Goal: Information Seeking & Learning: Learn about a topic

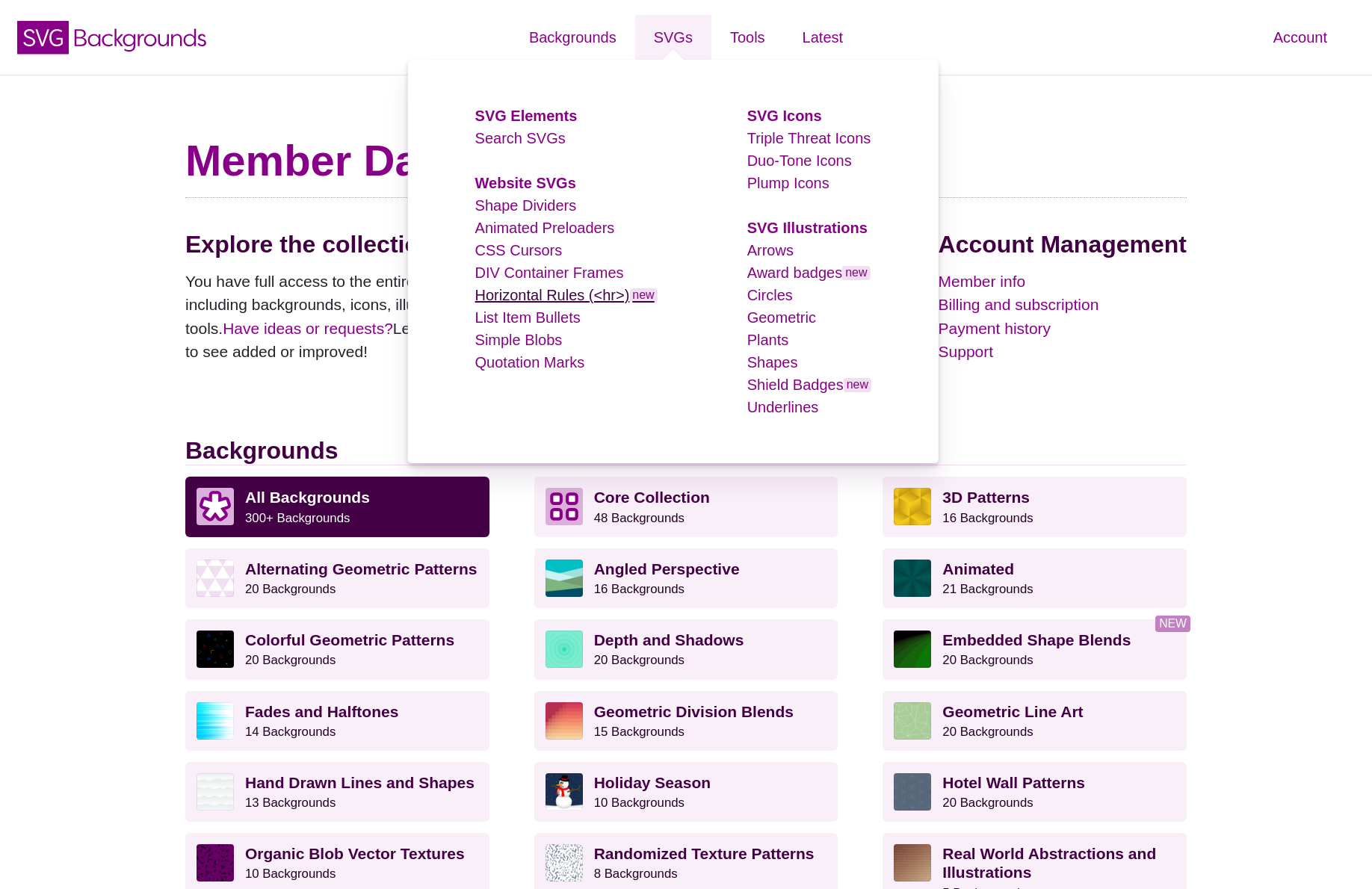
click at [608, 290] on link "Horizontal Rules (<hr>) new" at bounding box center [566, 294] width 182 height 16
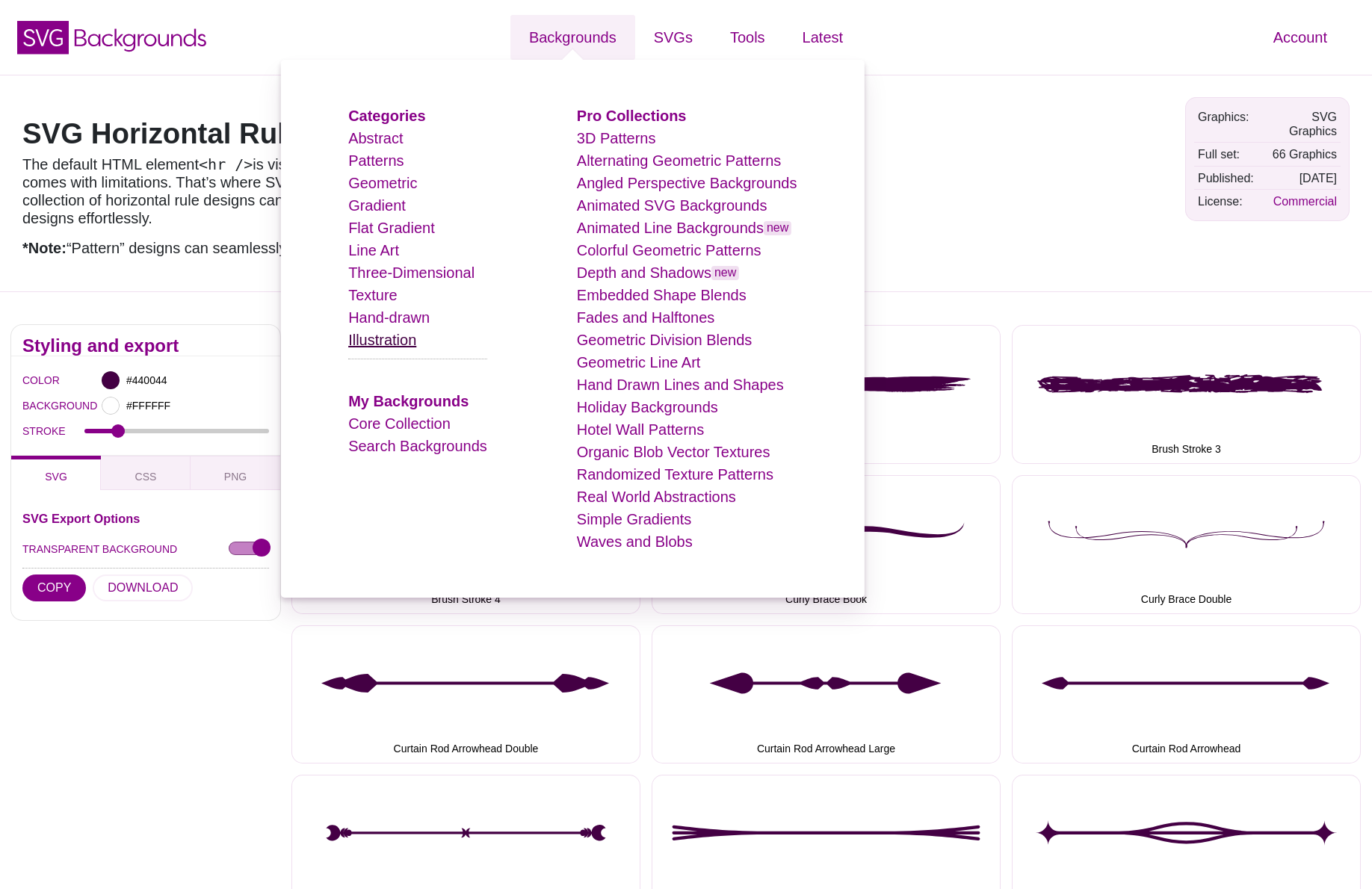
click at [411, 348] on link "Illustration" at bounding box center [383, 339] width 68 height 16
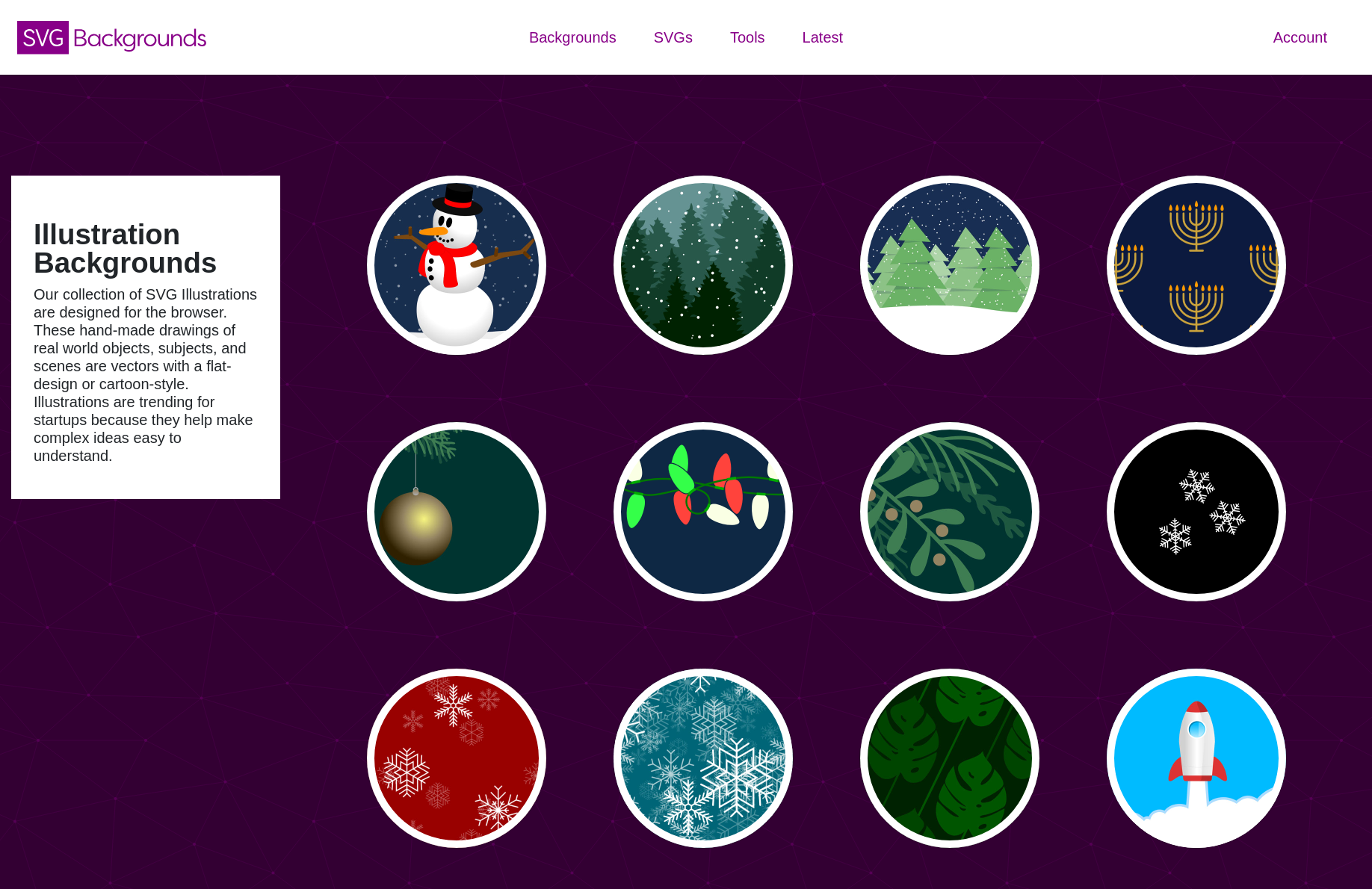
type input "#450057"
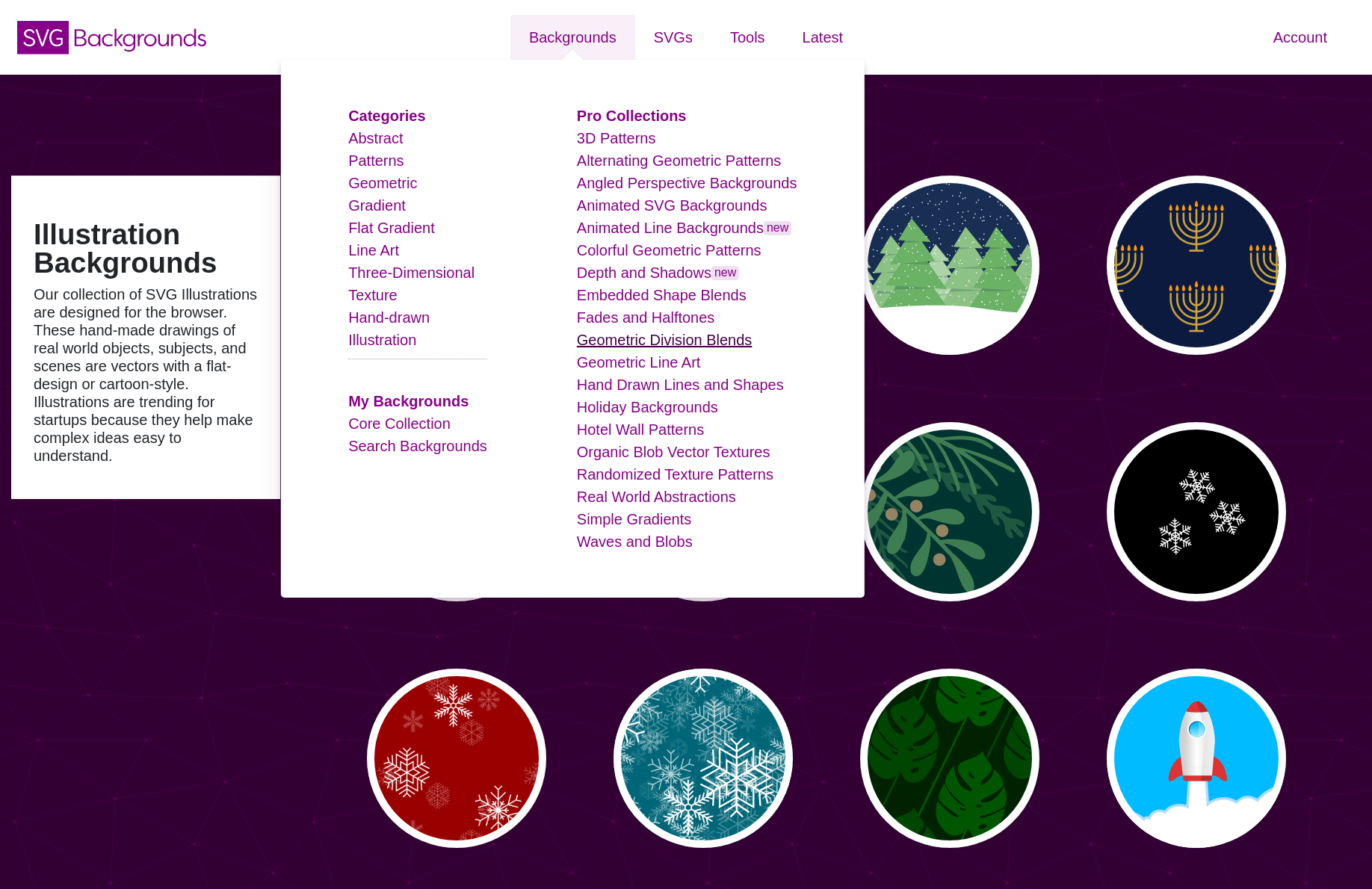
click at [729, 337] on link "Geometric Division Blends" at bounding box center [665, 339] width 176 height 16
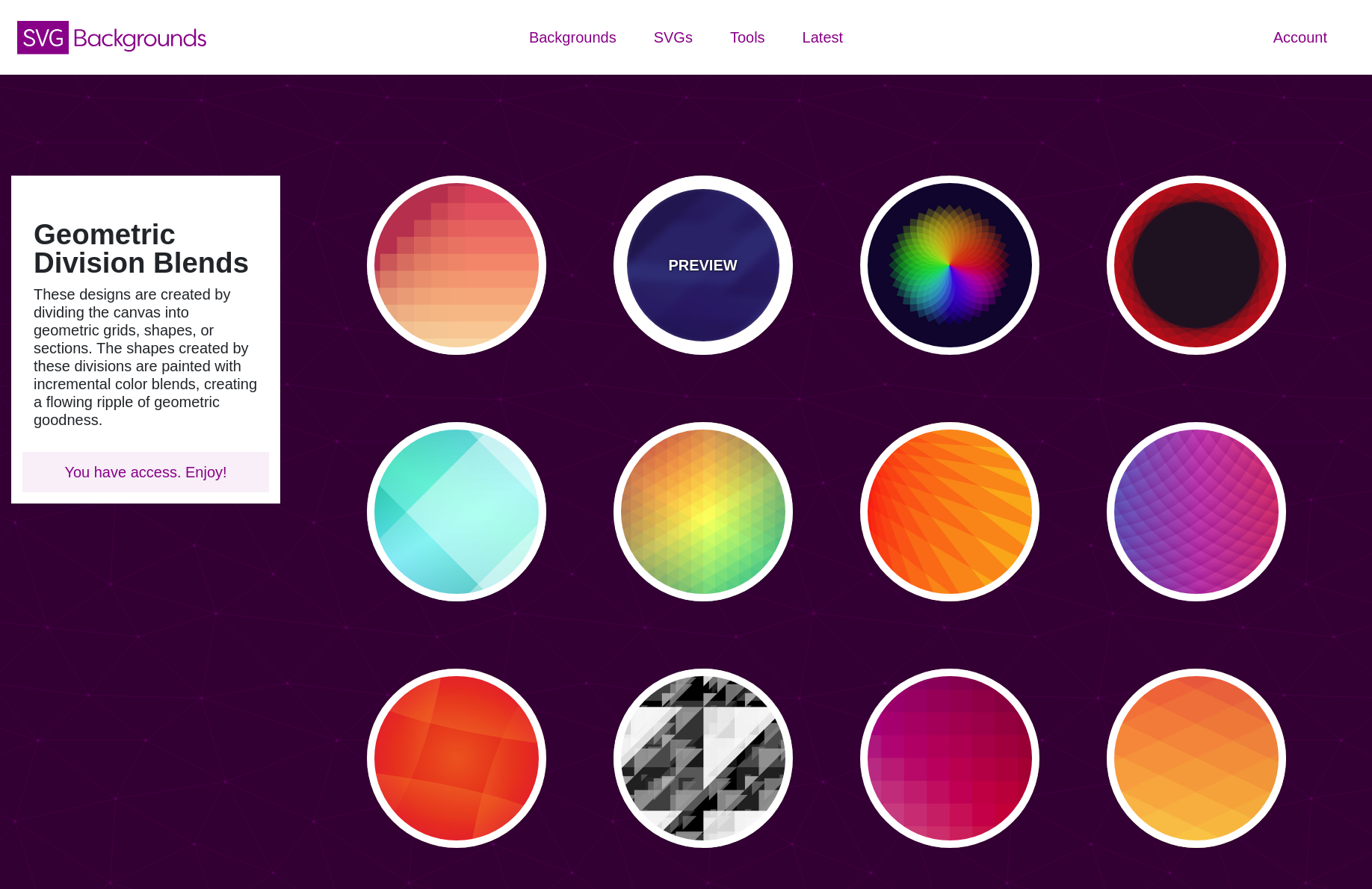
type input "#450057"
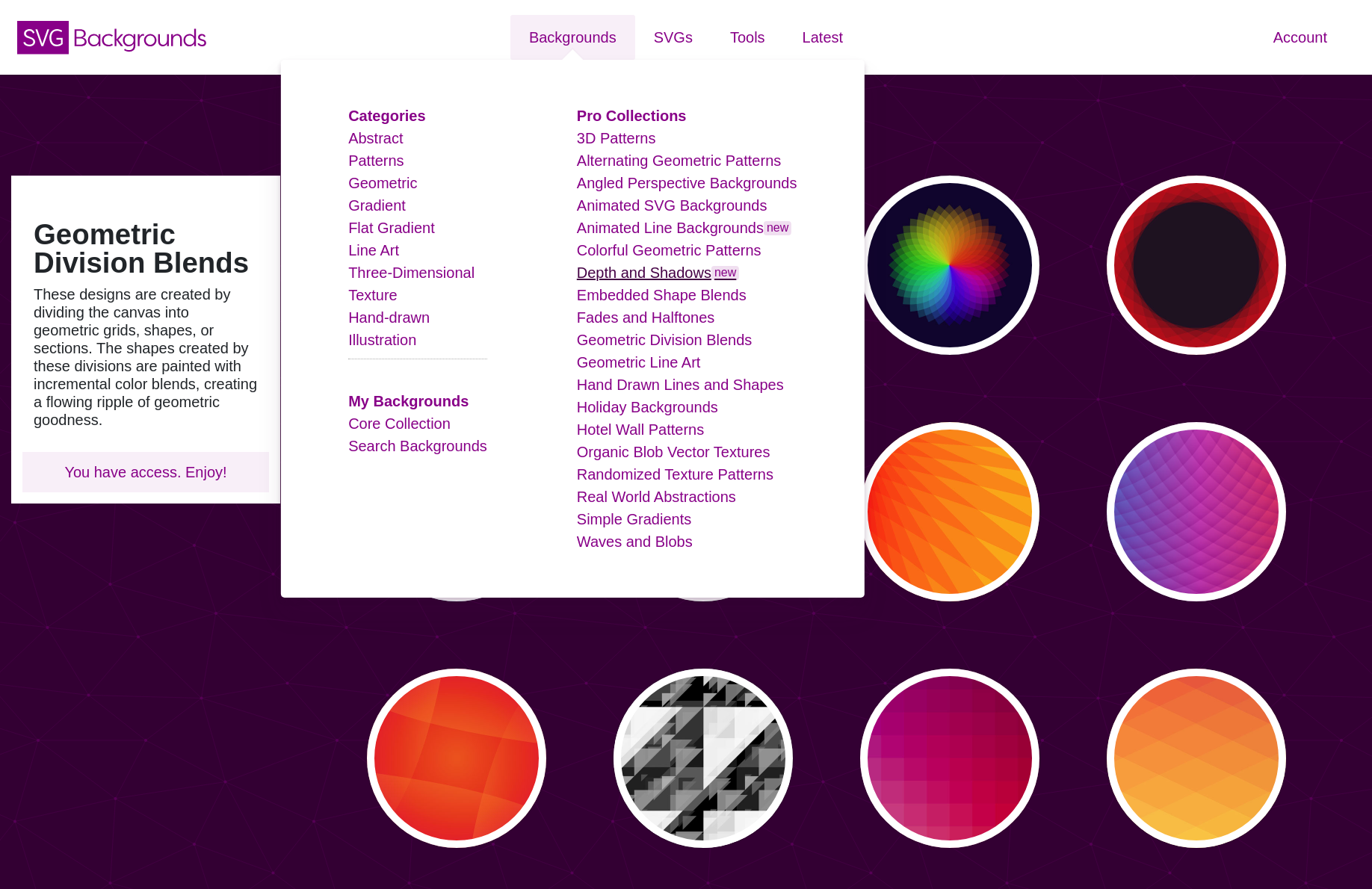
click at [672, 266] on link "Depth and Shadows new" at bounding box center [658, 273] width 163 height 16
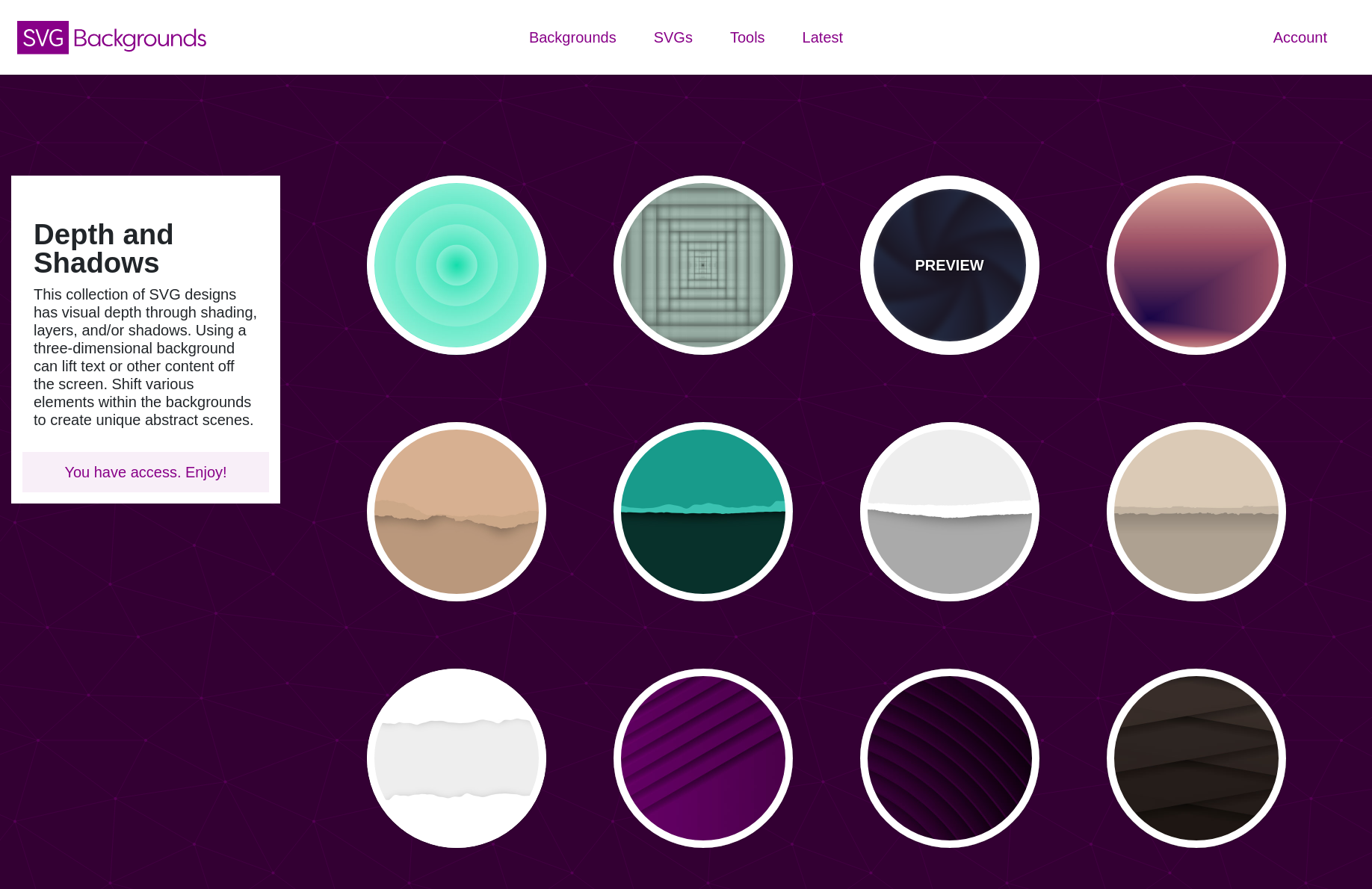
click at [998, 249] on div "PREVIEW" at bounding box center [950, 266] width 180 height 180
type input "#070014"
type input "#1A3666"
type input "#99FFFF"
type input "0"
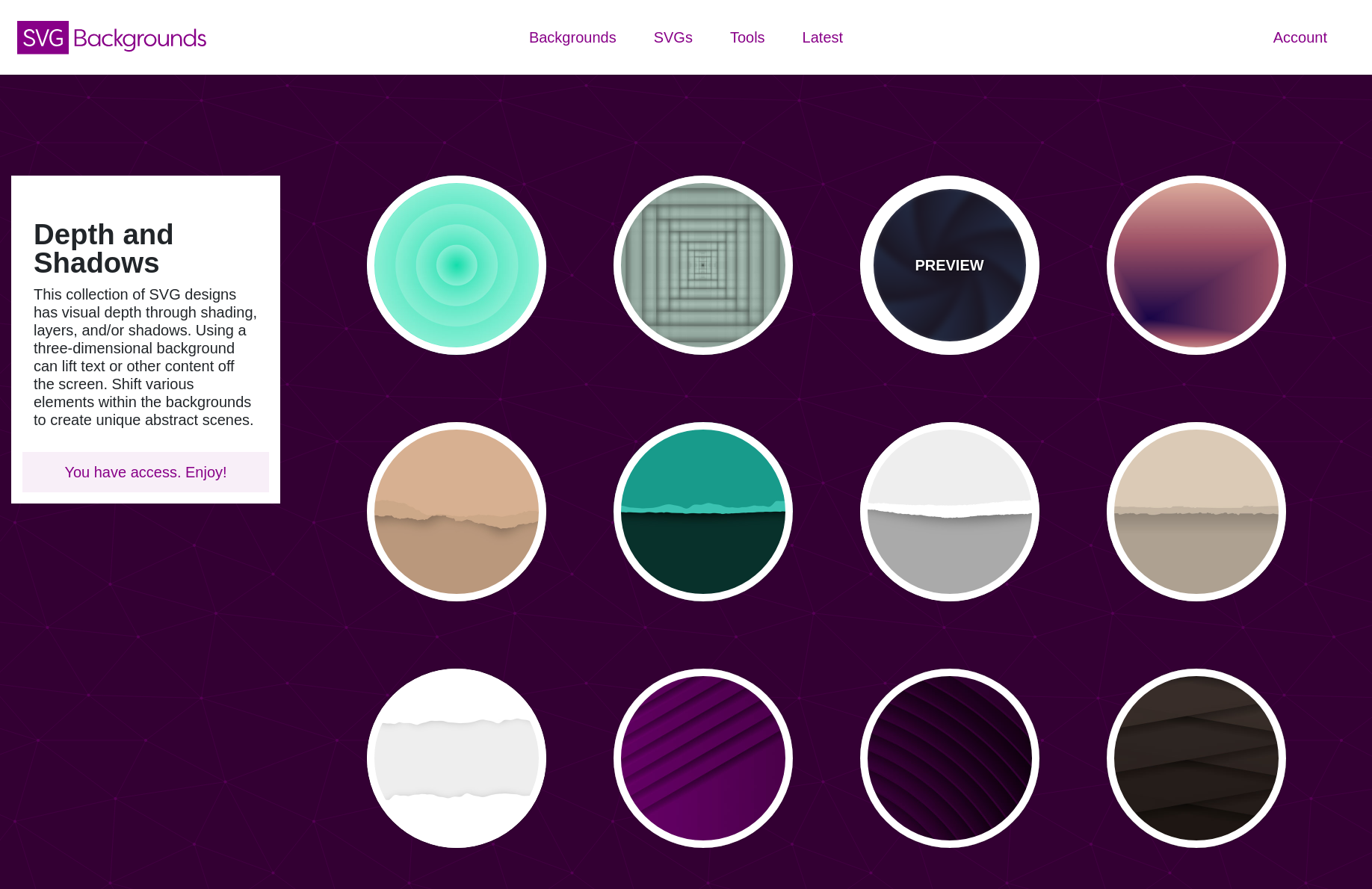
type input "0"
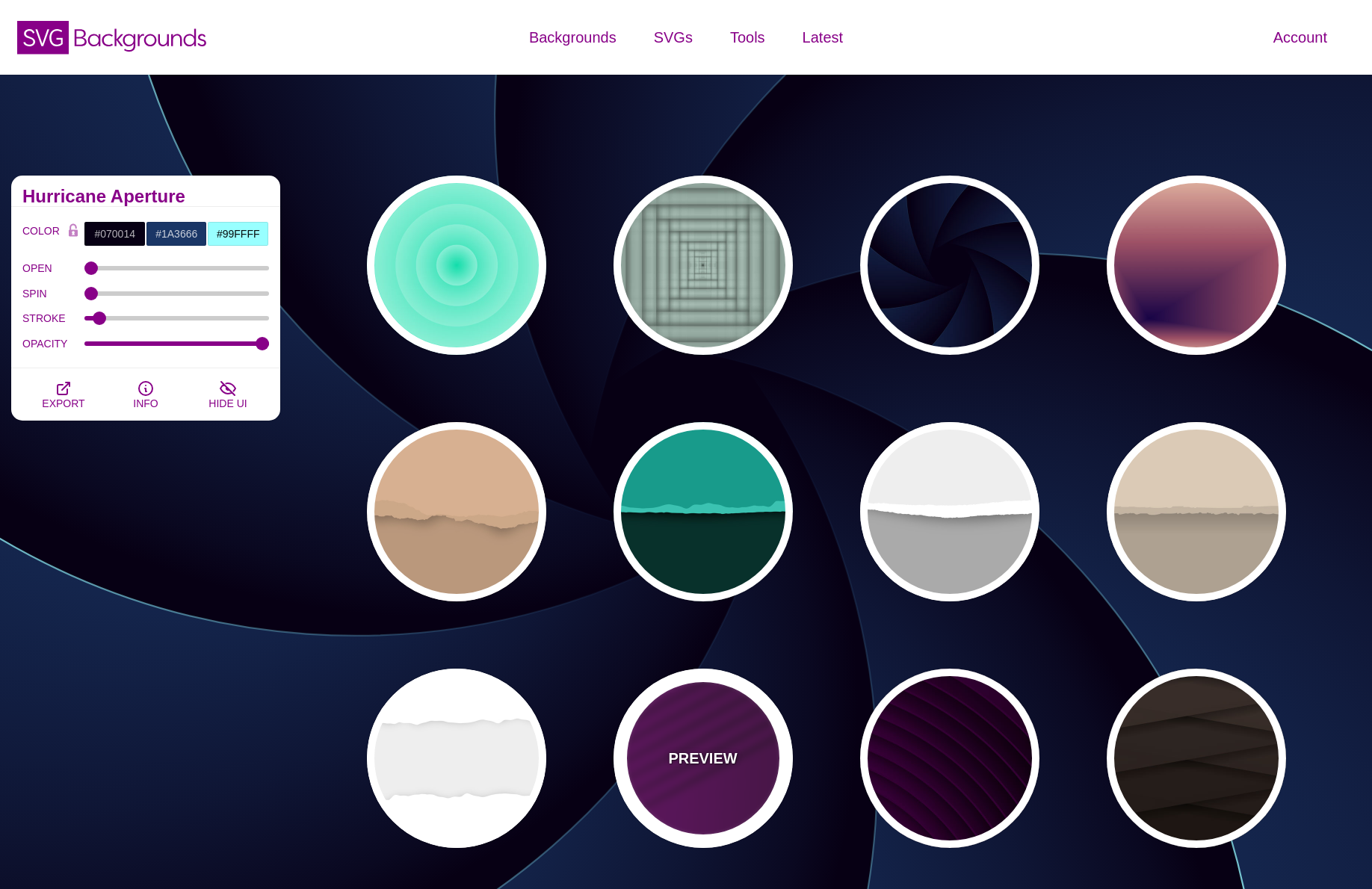
click at [668, 772] on div "PREVIEW" at bounding box center [703, 758] width 180 height 180
type input "#330033"
type input "#770077"
type input "#000000"
type input "0.5"
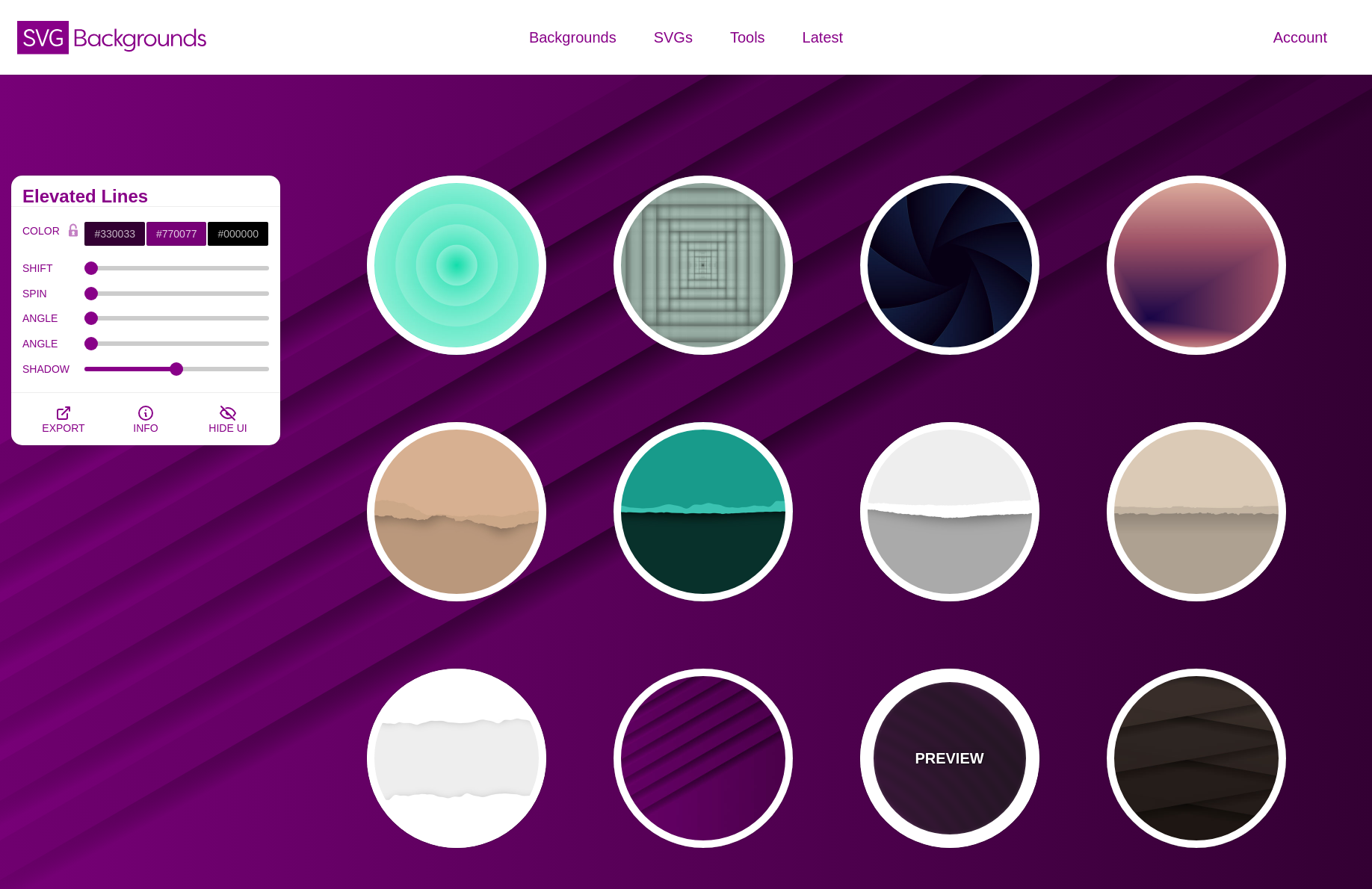
click at [992, 779] on div "PREVIEW" at bounding box center [950, 758] width 180 height 180
type input "#110011"
type input "#550055"
type input "#330033"
type input "4000"
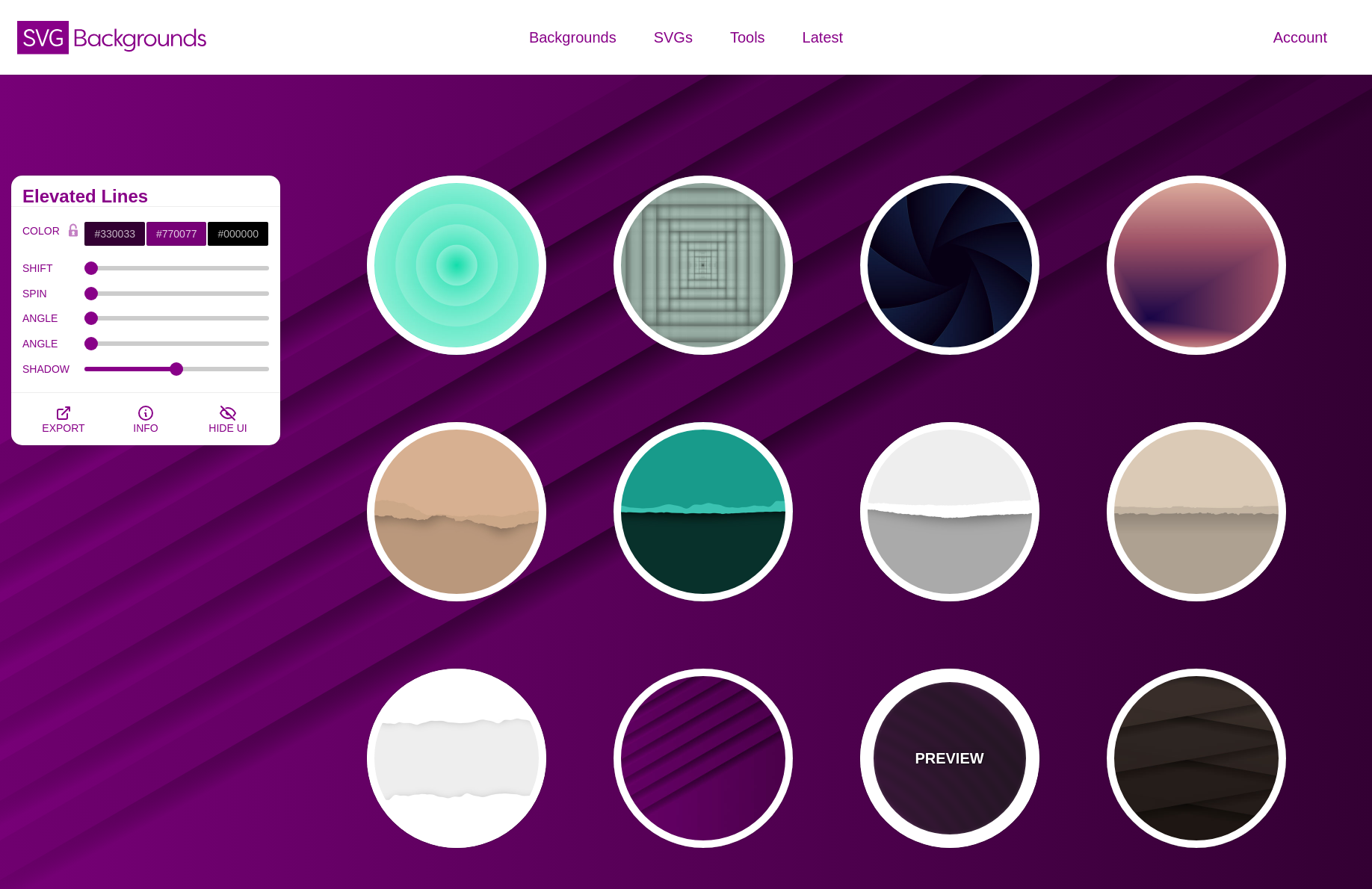
type input "10"
type input "1"
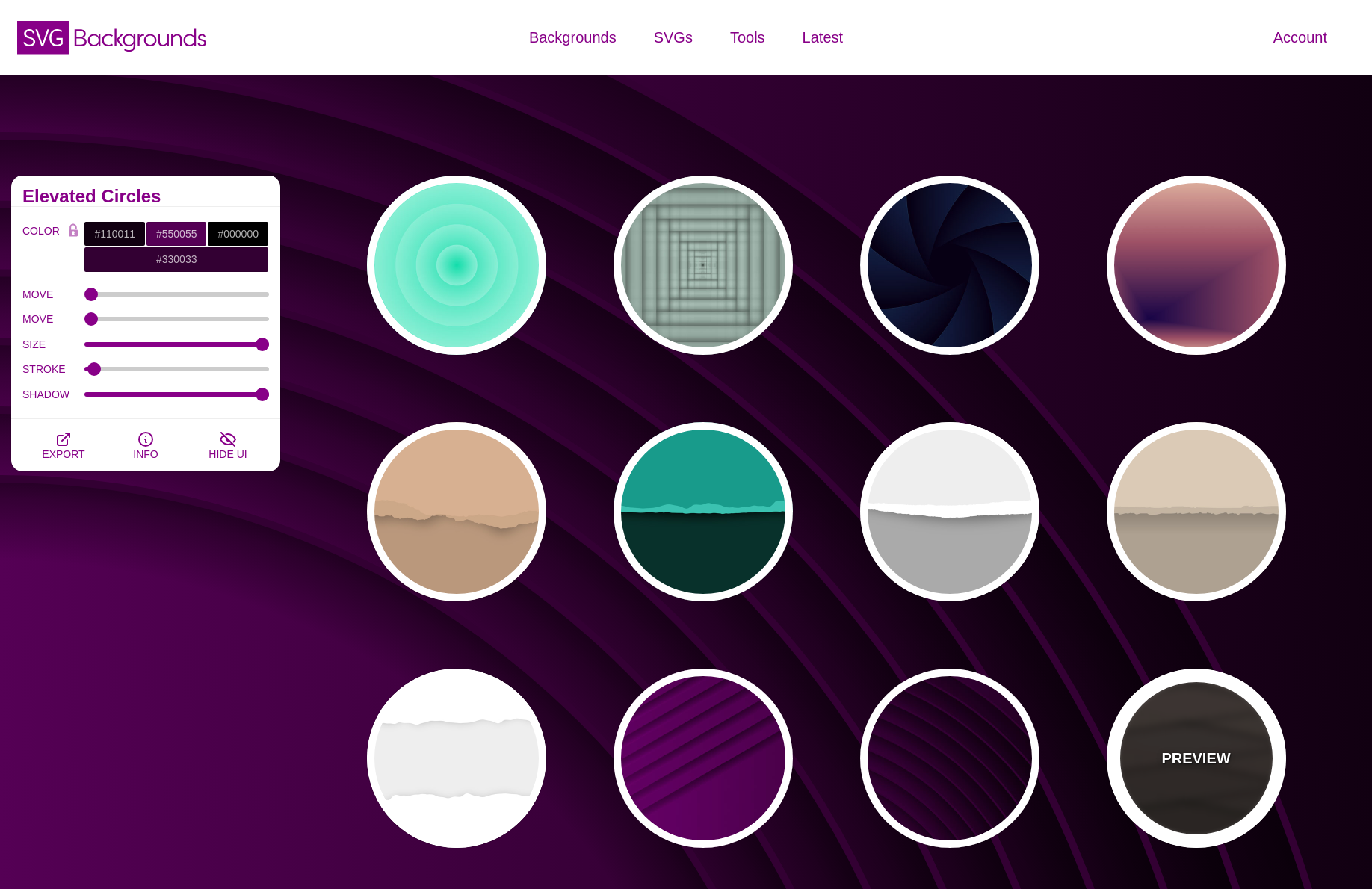
click at [1229, 753] on div "PREVIEW" at bounding box center [1197, 758] width 180 height 180
type input "#1C1612"
type input "#4D3D37"
type input "0"
type input "0.9"
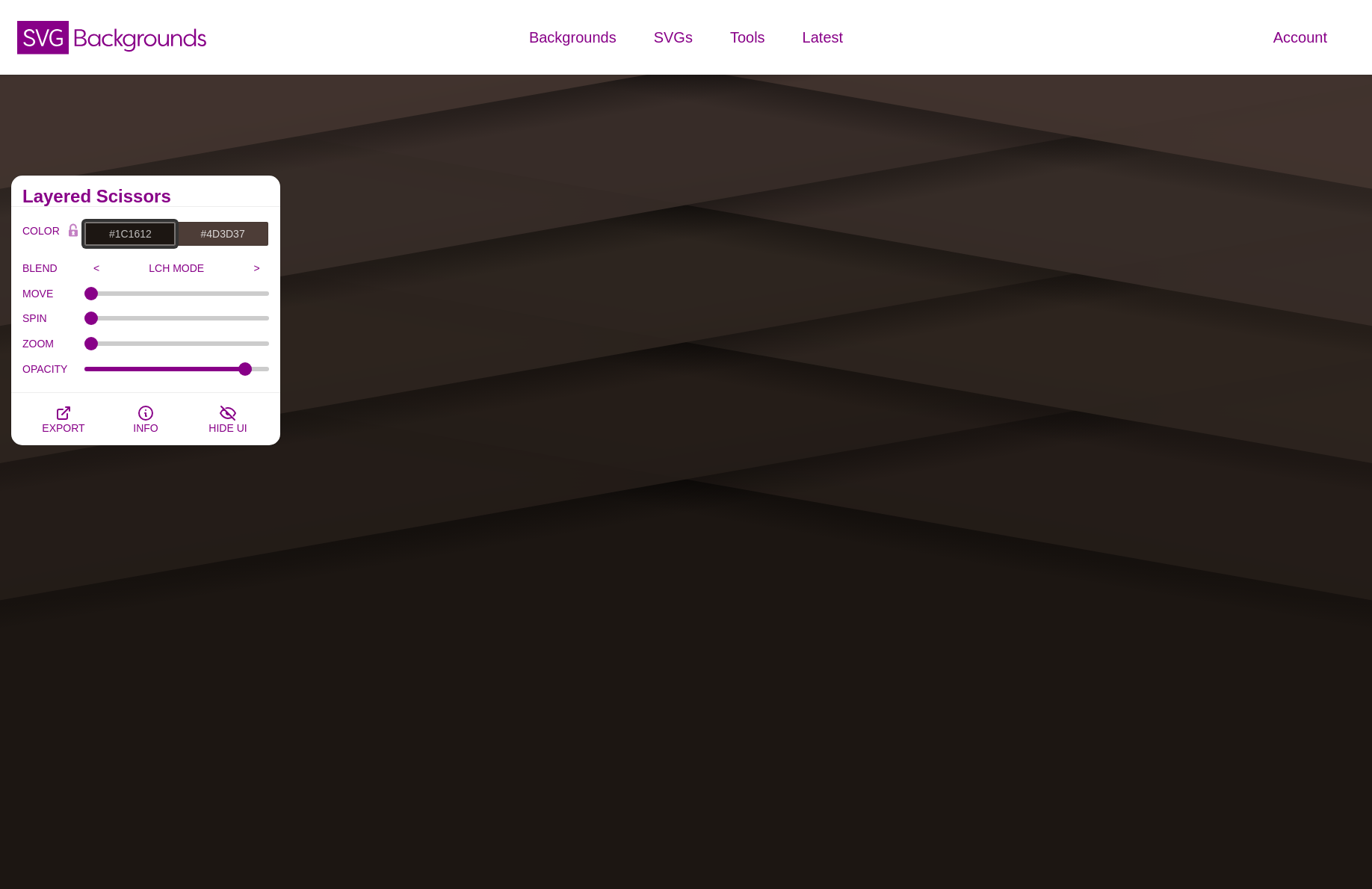
click at [131, 235] on input "#1C1612" at bounding box center [130, 234] width 93 height 26
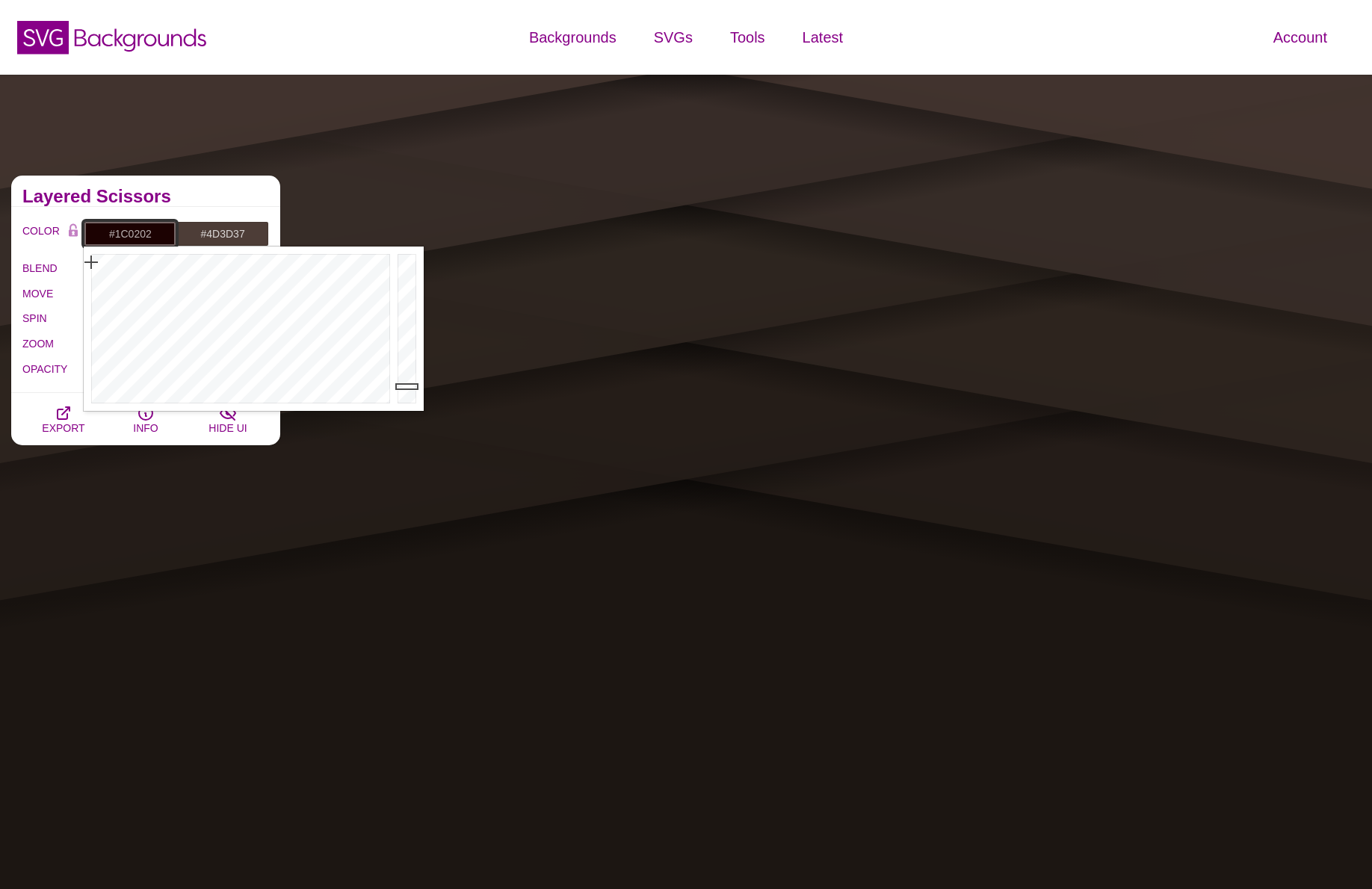
drag, startPoint x: 119, startPoint y: 275, endPoint x: 84, endPoint y: 263, distance: 37.0
click at [84, 263] on div at bounding box center [239, 328] width 310 height 164
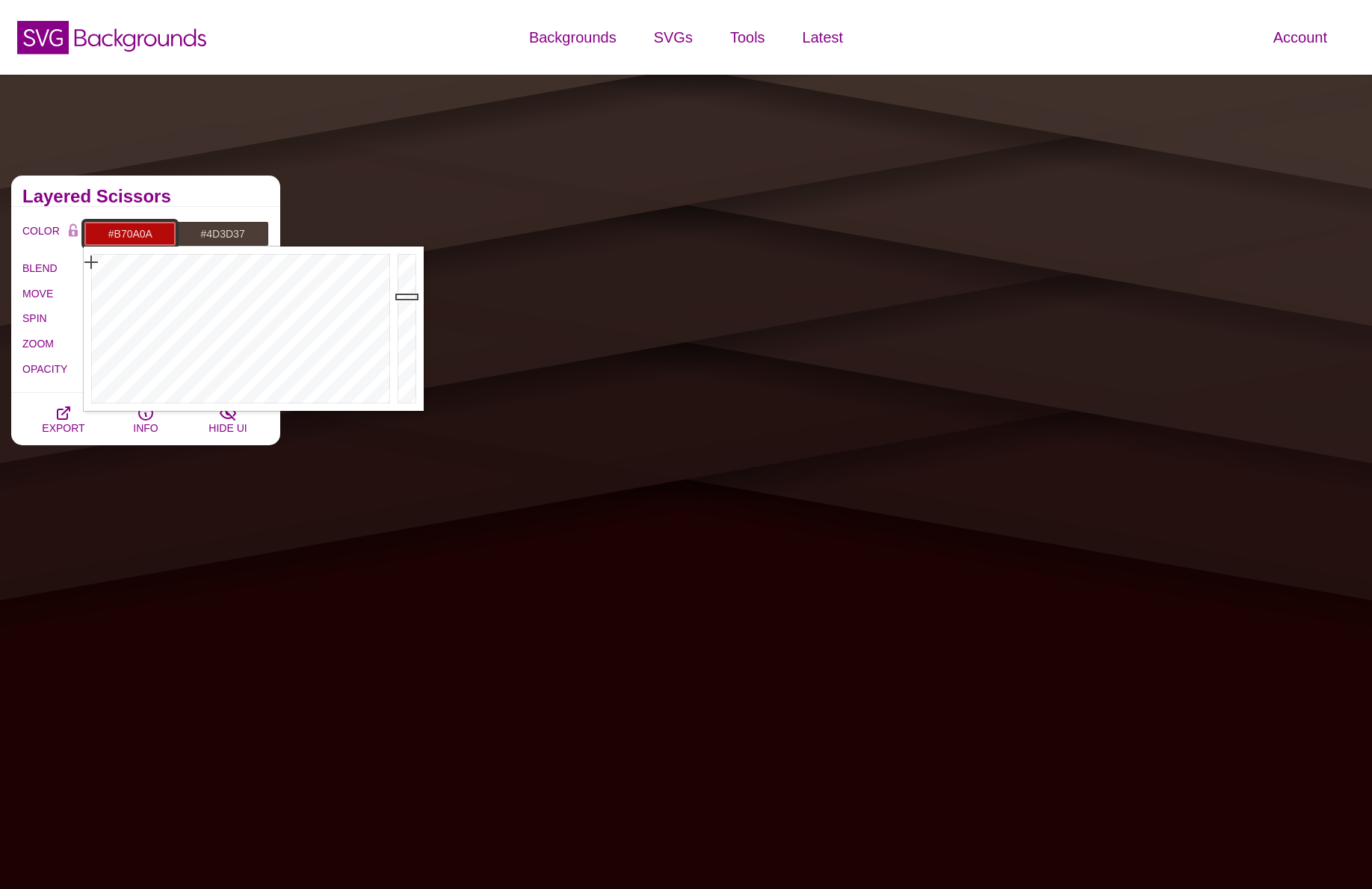
type input "#B90A0A"
drag, startPoint x: 416, startPoint y: 307, endPoint x: 411, endPoint y: 295, distance: 13.0
click at [411, 295] on div at bounding box center [408, 328] width 30 height 164
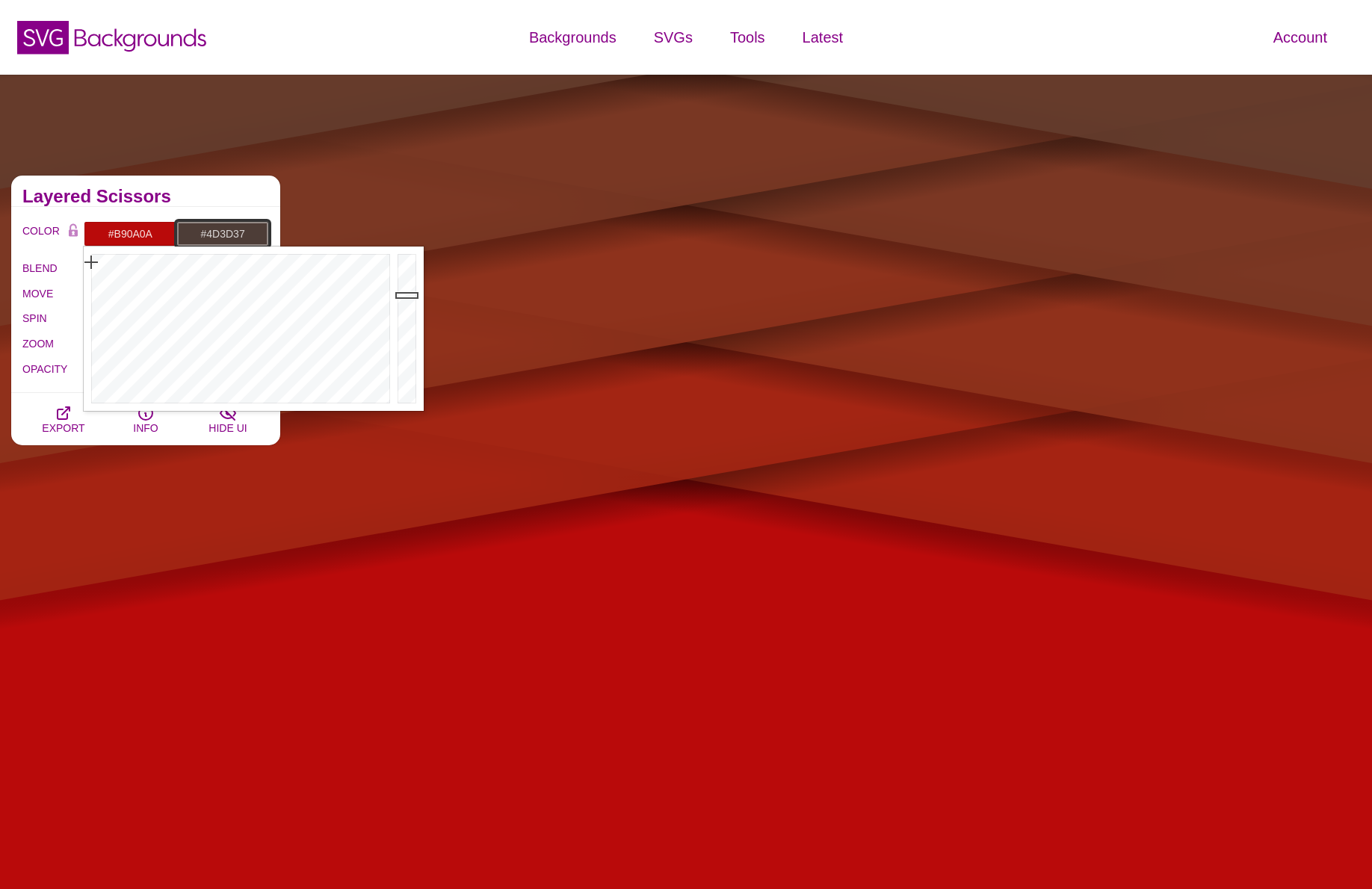
click at [212, 233] on input "#4D3D37" at bounding box center [223, 234] width 93 height 26
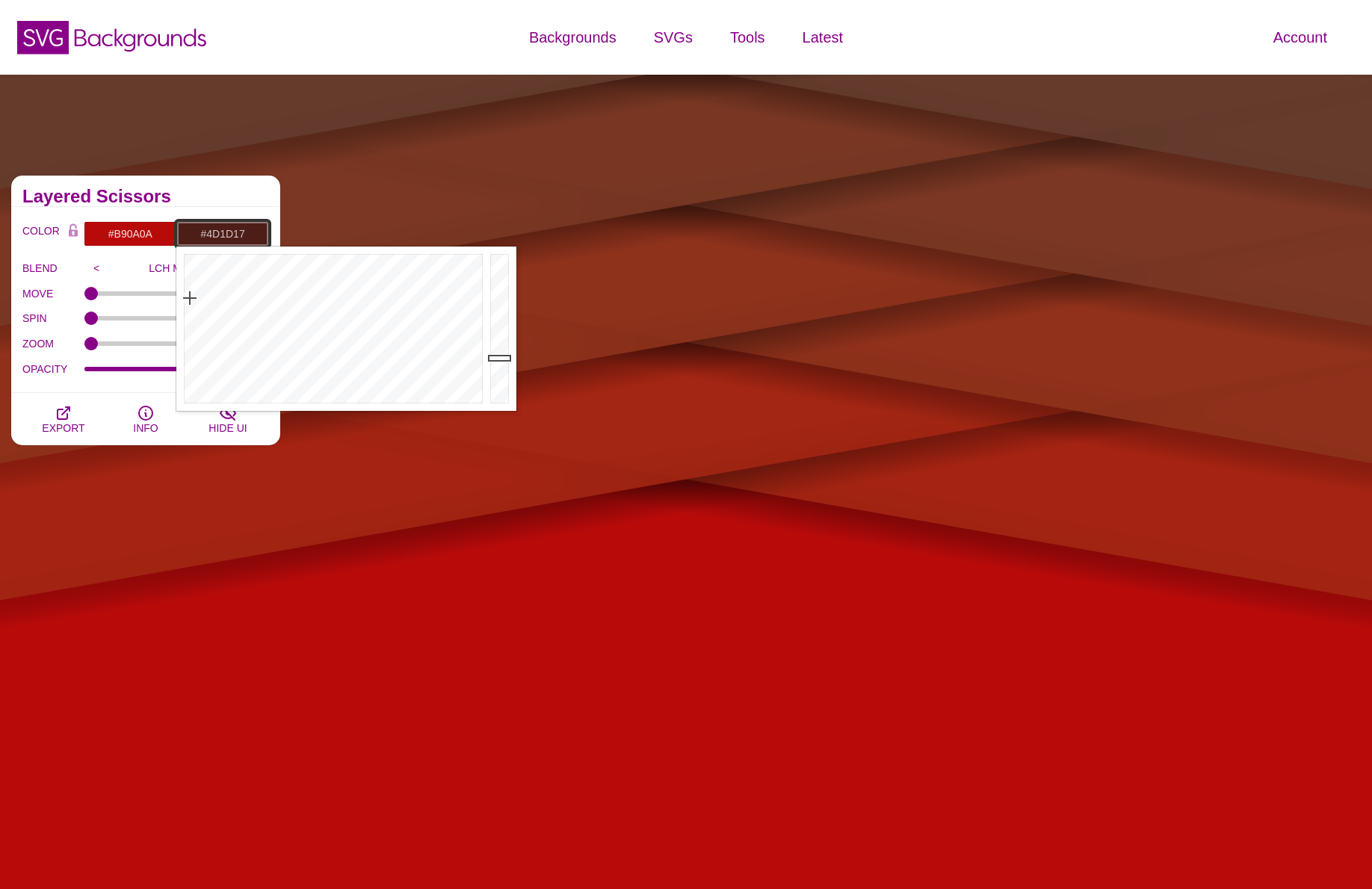
drag, startPoint x: 202, startPoint y: 283, endPoint x: 190, endPoint y: 298, distance: 19.2
click at [190, 298] on div at bounding box center [332, 328] width 310 height 164
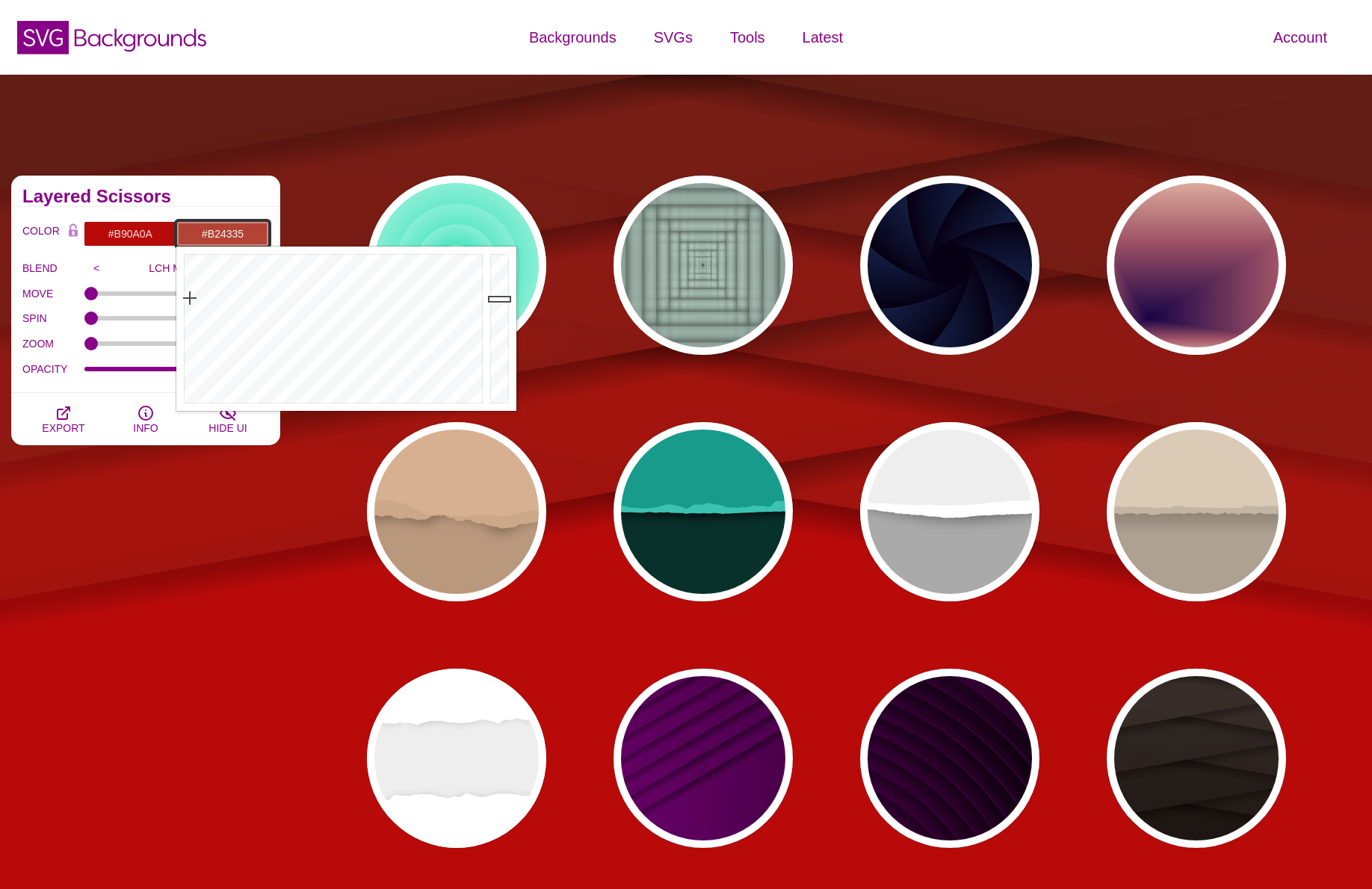
drag, startPoint x: 506, startPoint y: 361, endPoint x: 498, endPoint y: 299, distance: 62.5
click at [498, 299] on div at bounding box center [501, 328] width 30 height 164
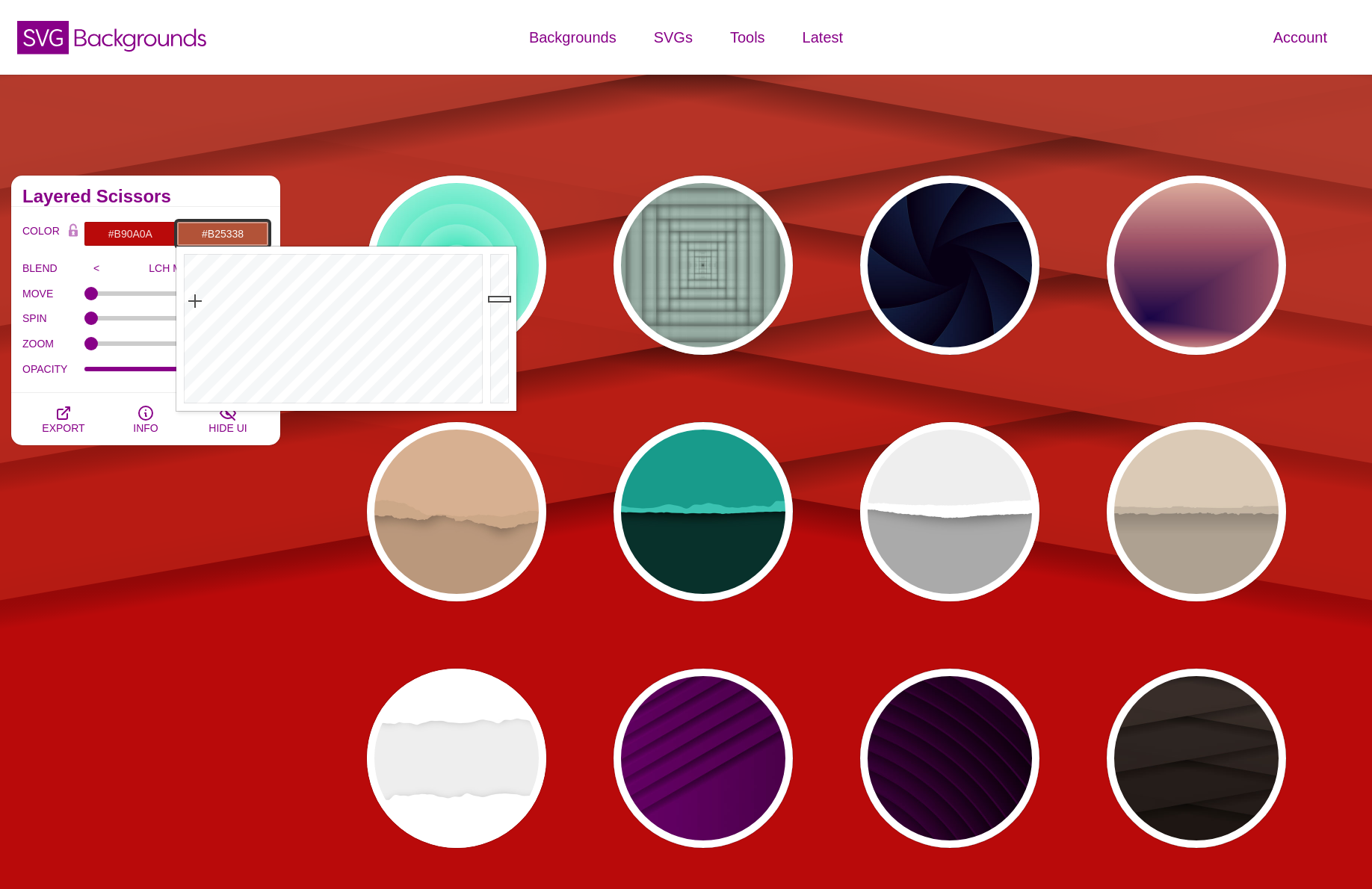
drag, startPoint x: 205, startPoint y: 299, endPoint x: 195, endPoint y: 301, distance: 10.2
click at [195, 301] on div at bounding box center [332, 328] width 310 height 164
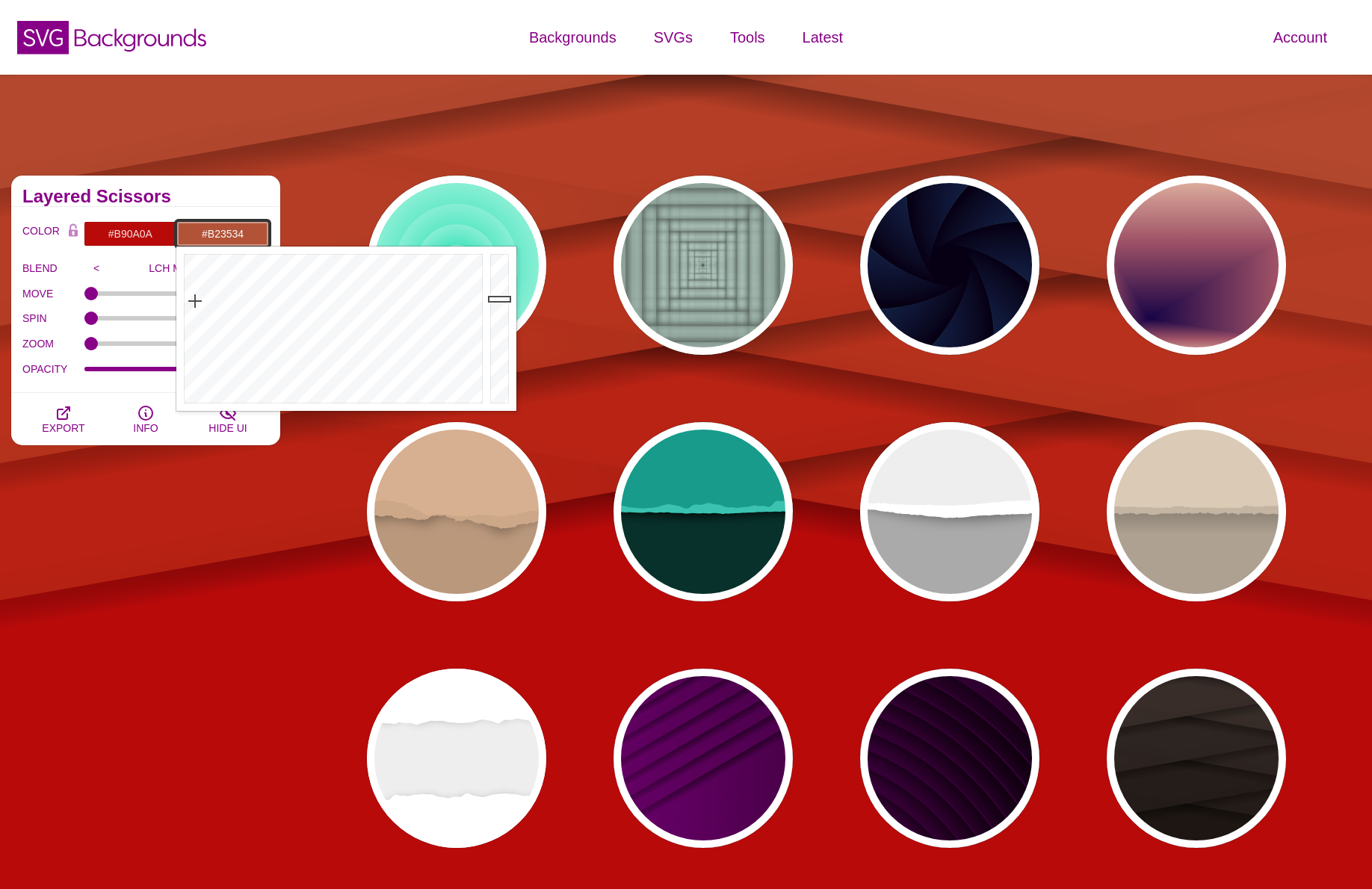
type input "#B23434"
drag, startPoint x: 196, startPoint y: 301, endPoint x: 184, endPoint y: 297, distance: 12.6
click at [184, 297] on div at bounding box center [332, 328] width 310 height 164
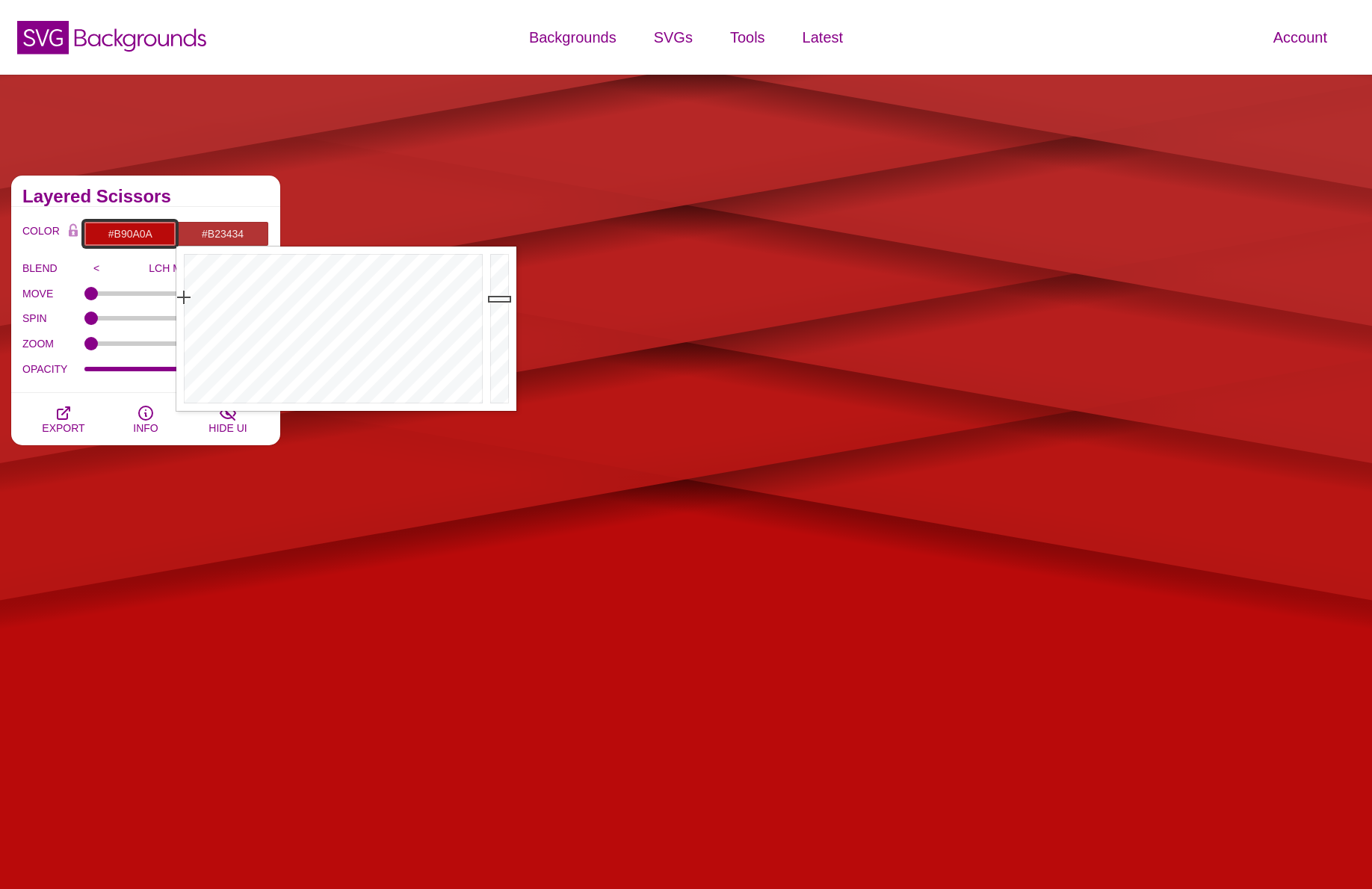
click at [143, 227] on input "#B90A0A" at bounding box center [130, 234] width 93 height 26
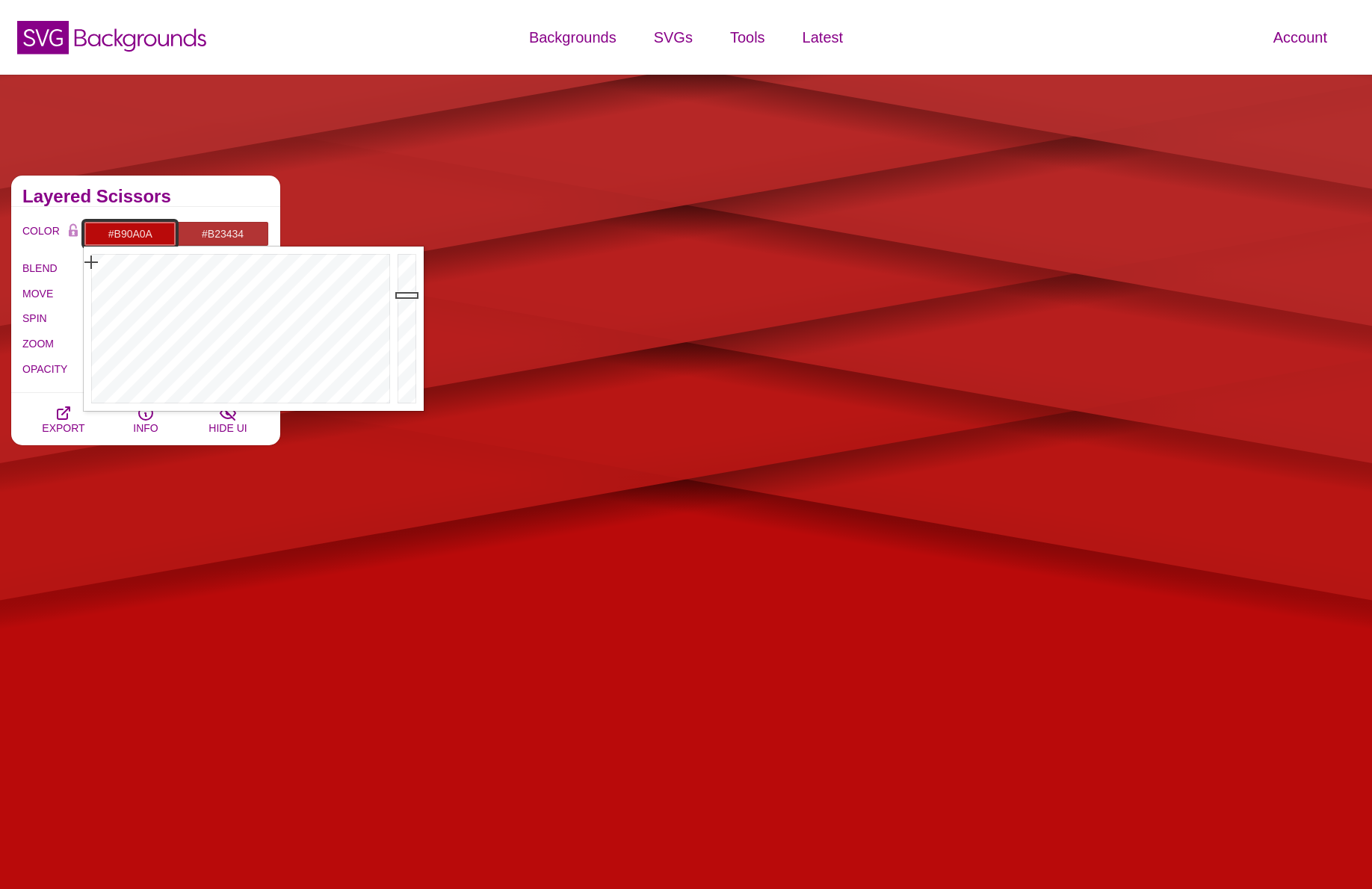
click at [143, 227] on input "#B90A0A" at bounding box center [130, 234] width 93 height 26
drag, startPoint x: 98, startPoint y: 294, endPoint x: 89, endPoint y: 297, distance: 9.5
click at [89, 297] on div at bounding box center [239, 328] width 310 height 164
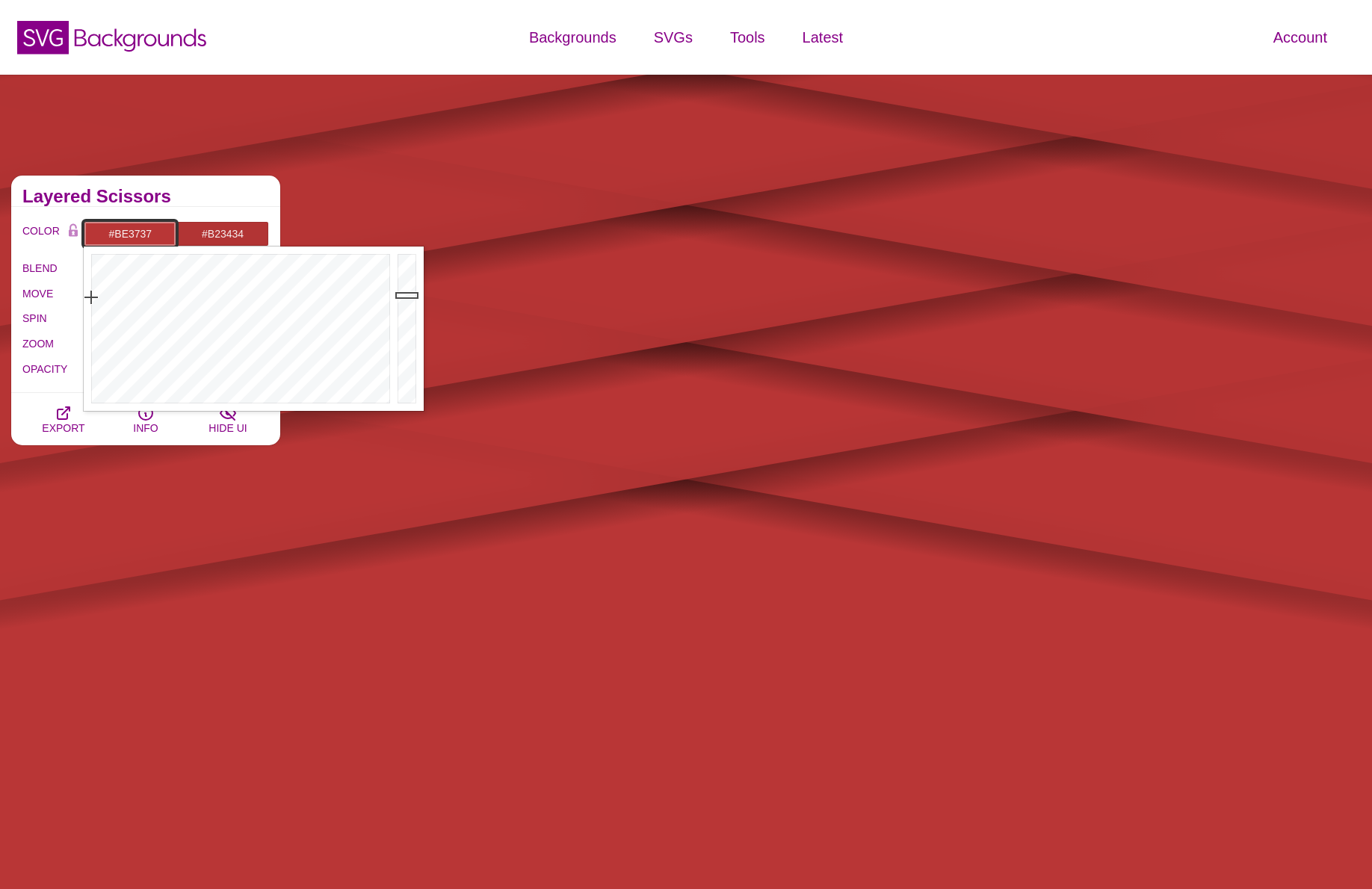
click at [404, 291] on div at bounding box center [408, 328] width 30 height 164
drag, startPoint x: 404, startPoint y: 288, endPoint x: 404, endPoint y: 280, distance: 8.0
click at [404, 280] on div at bounding box center [408, 328] width 30 height 164
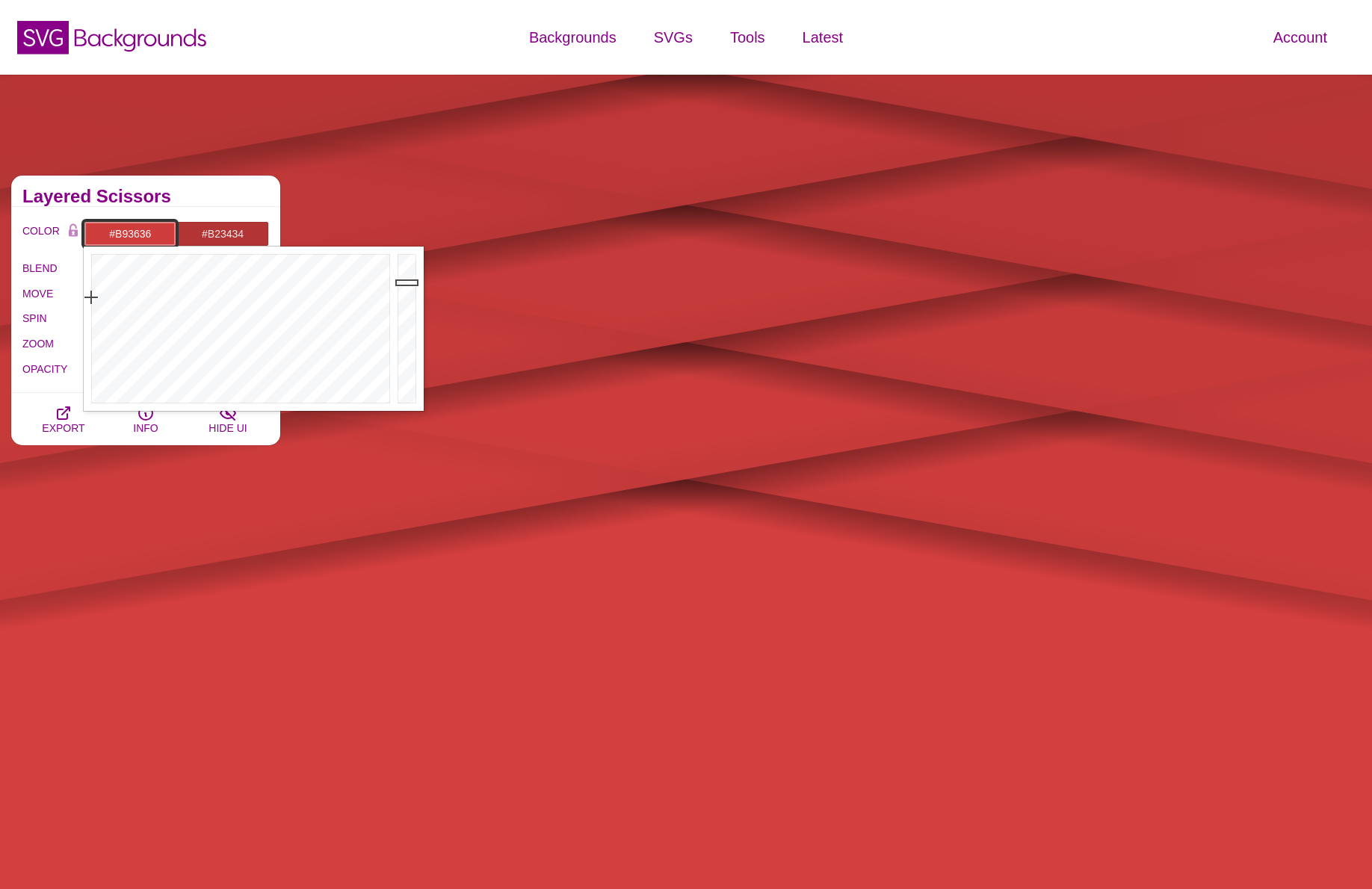
drag, startPoint x: 404, startPoint y: 280, endPoint x: 404, endPoint y: 295, distance: 15.0
click at [404, 295] on div at bounding box center [408, 328] width 30 height 164
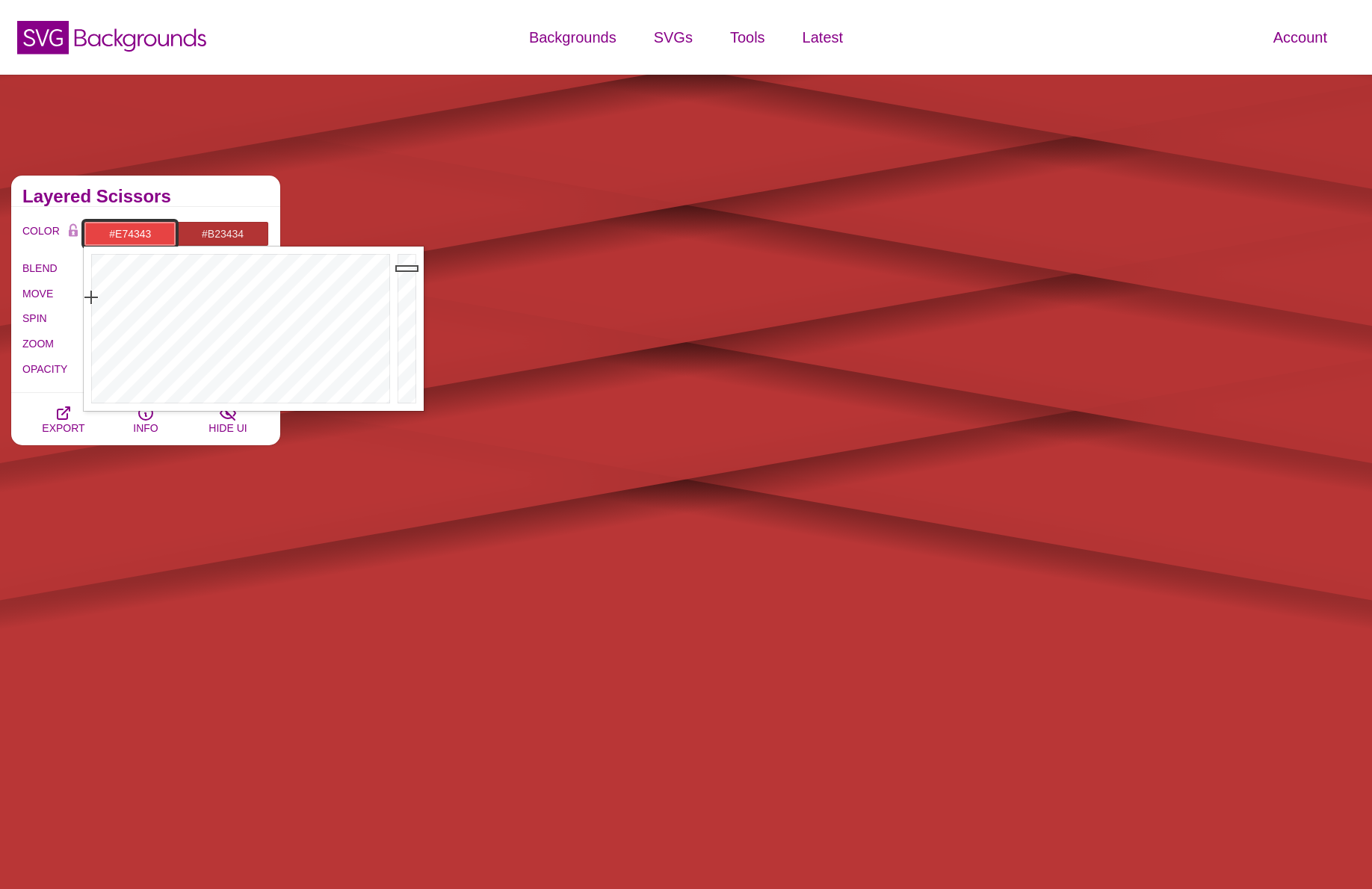
type input "#E84444"
drag, startPoint x: 404, startPoint y: 295, endPoint x: 402, endPoint y: 267, distance: 28.1
click at [403, 267] on div at bounding box center [408, 328] width 30 height 164
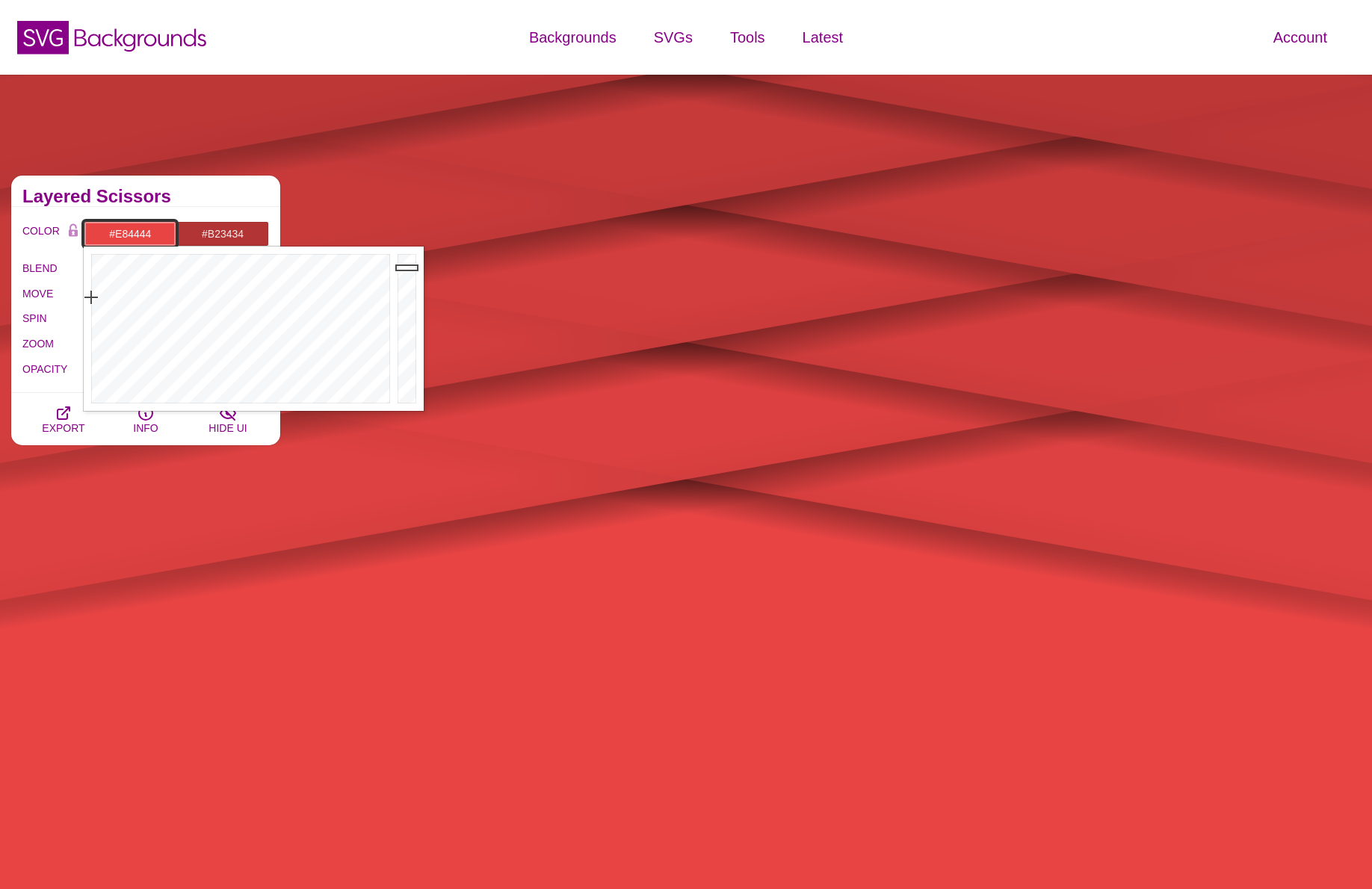
click at [402, 267] on div at bounding box center [408, 328] width 30 height 164
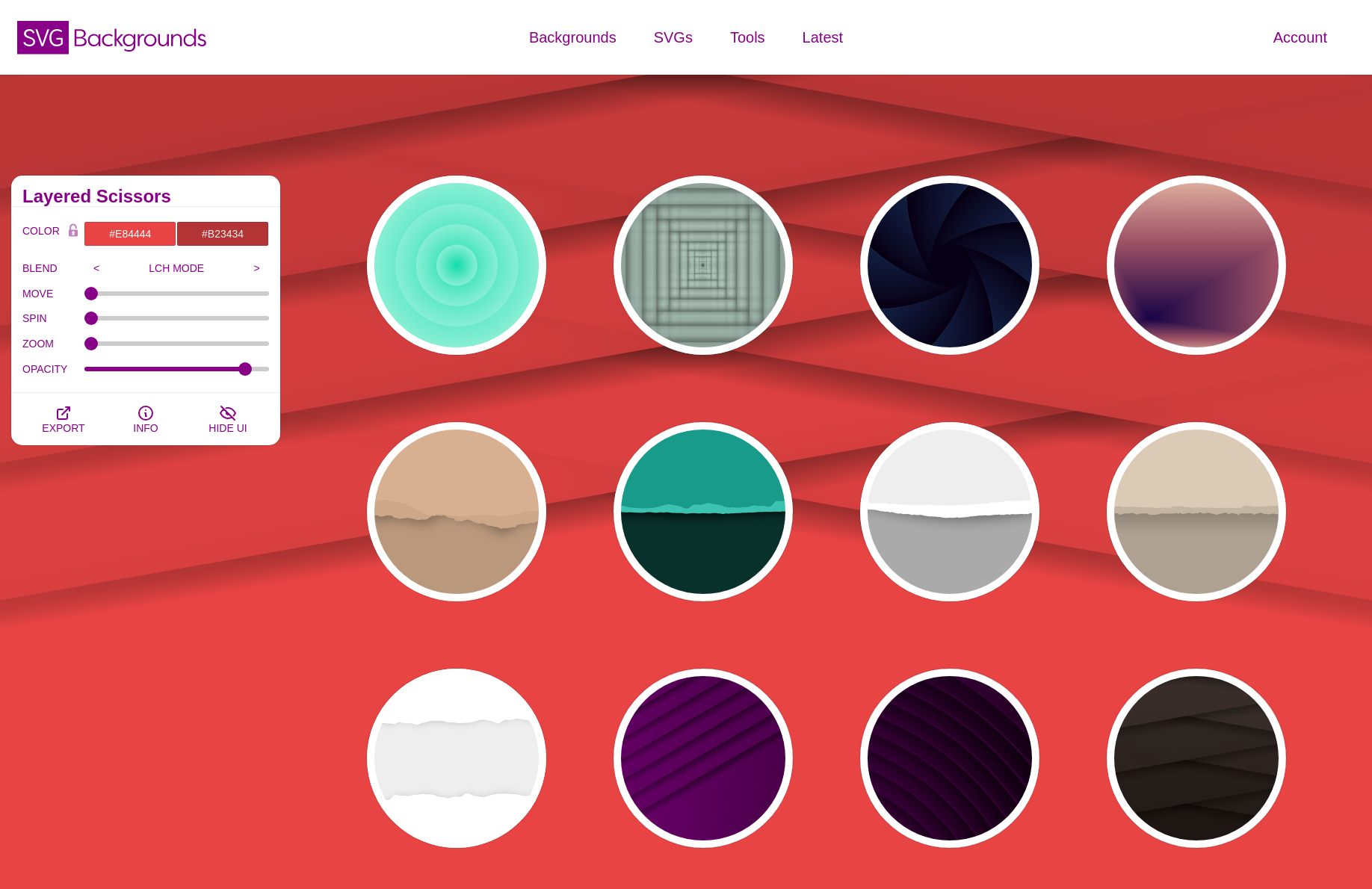
click at [370, 43] on div "SVG Backgrounds Logo" at bounding box center [229, 37] width 457 height 67
click at [364, 44] on div "SVG Backgrounds Logo" at bounding box center [229, 37] width 457 height 67
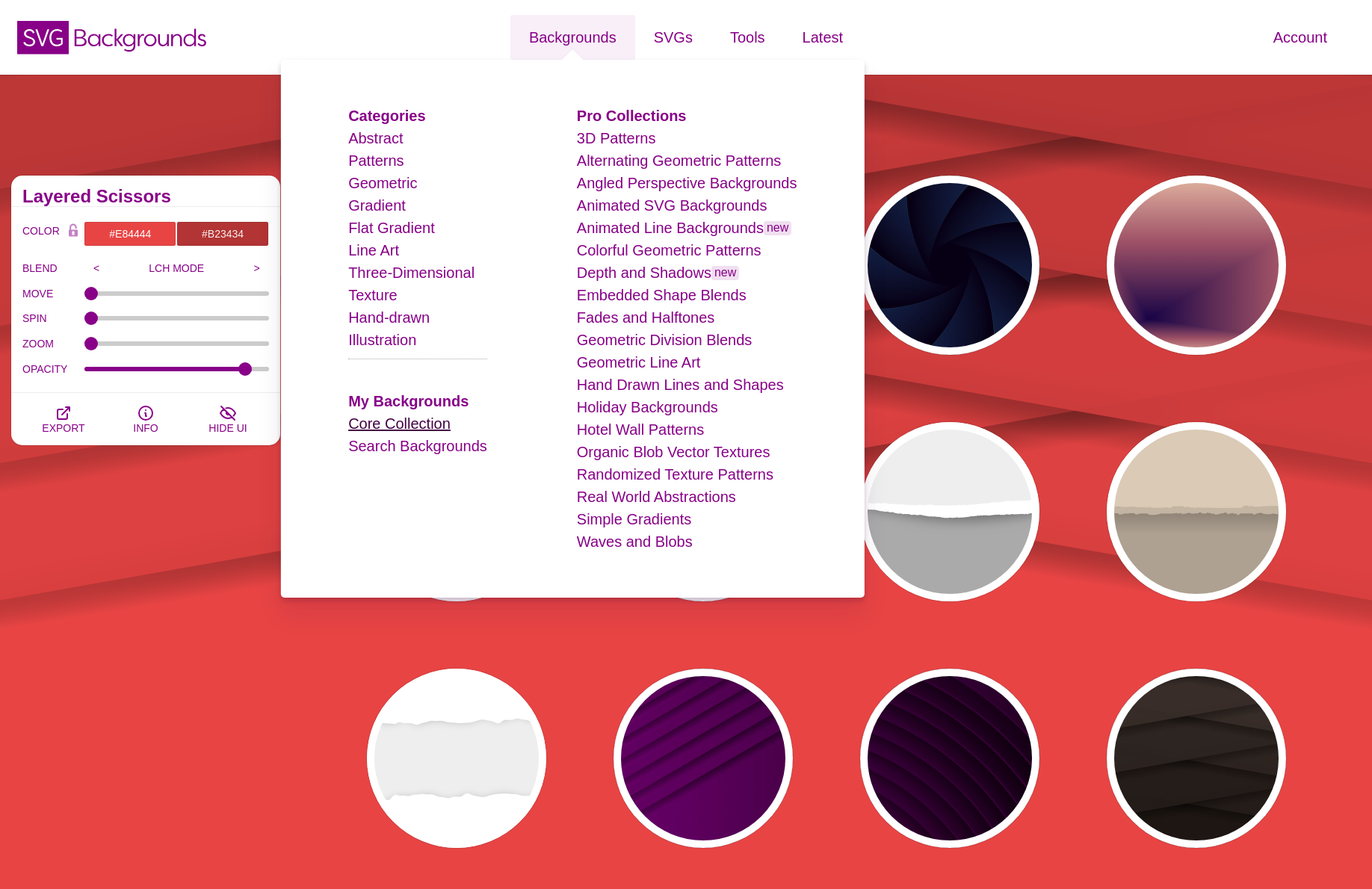
click at [421, 416] on link "Core Collection" at bounding box center [400, 423] width 102 height 16
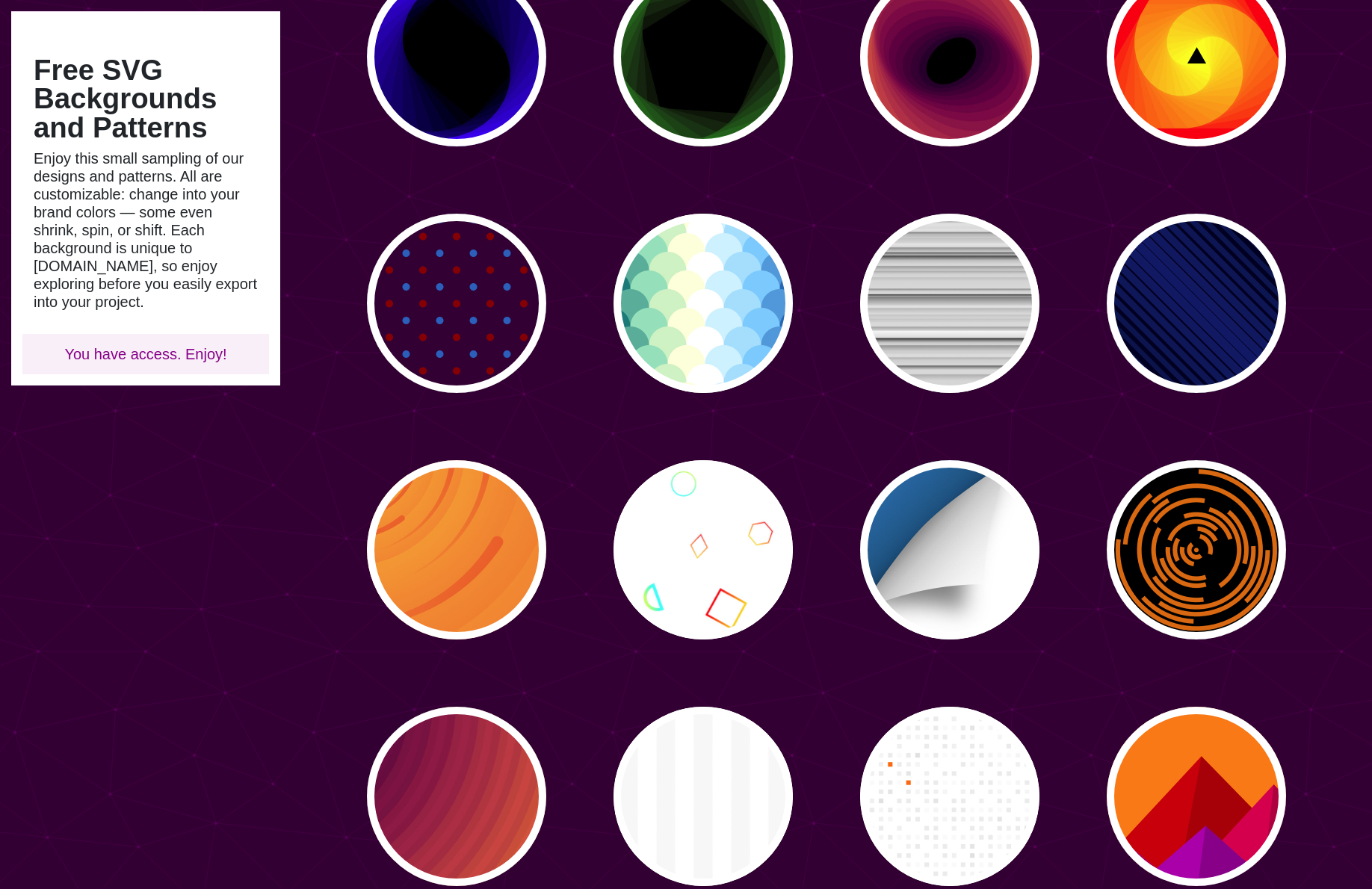
scroll to position [2316, 0]
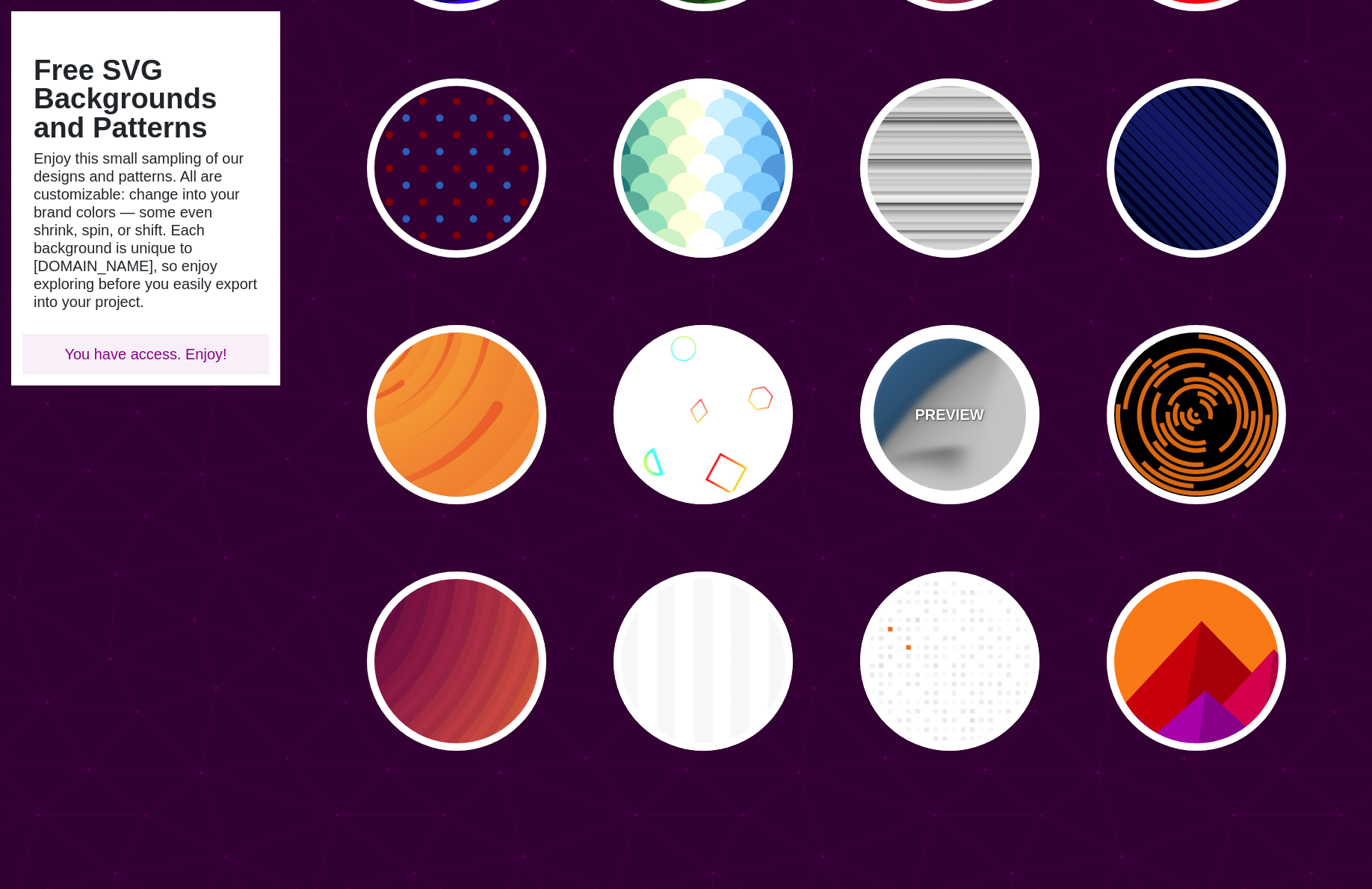
click at [1008, 438] on div "PREVIEW" at bounding box center [950, 415] width 180 height 180
type input "#FFFFFF"
type input "#0B8CD5"
type input "800"
type input "0.5"
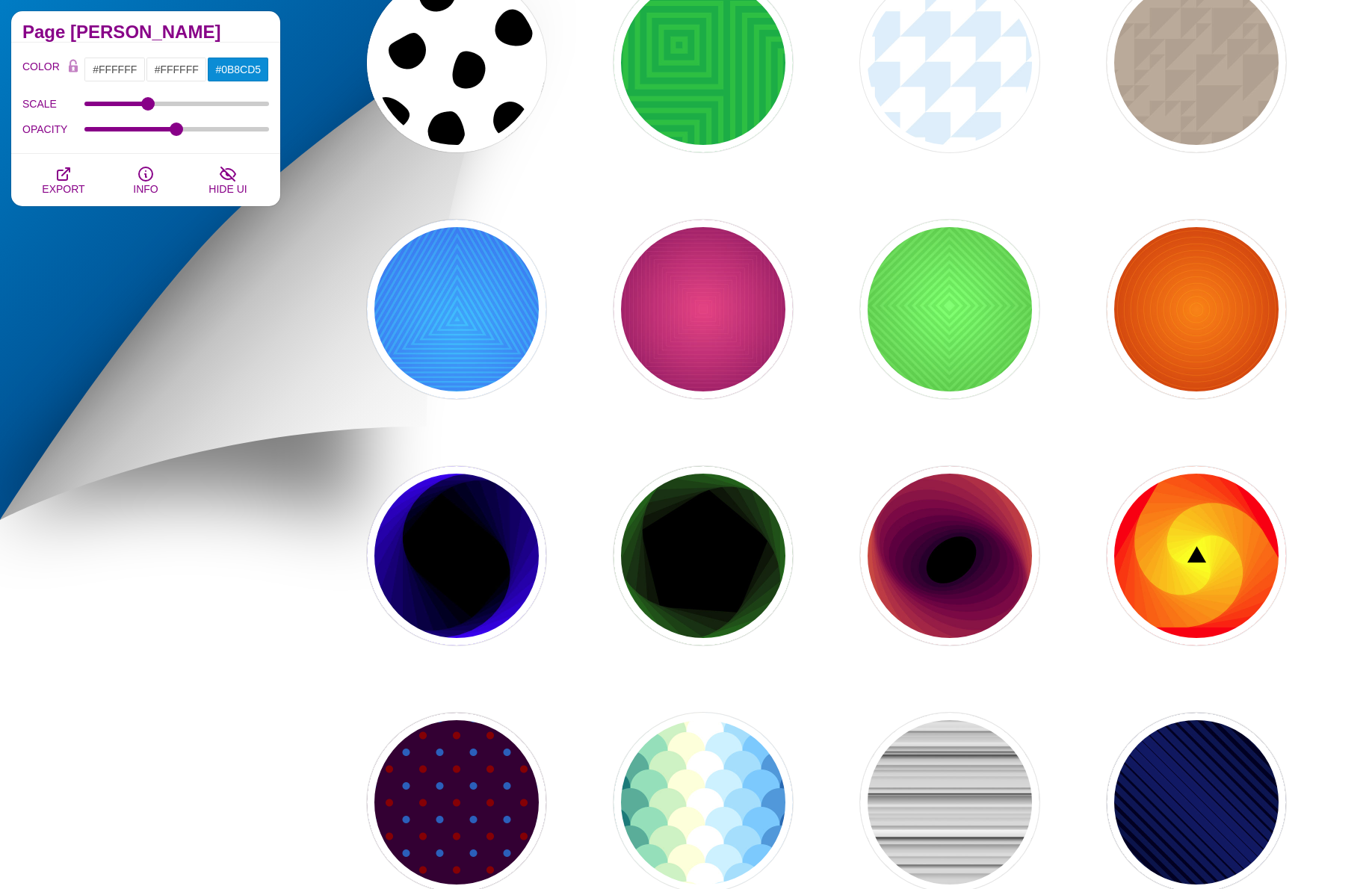
scroll to position [1793, 0]
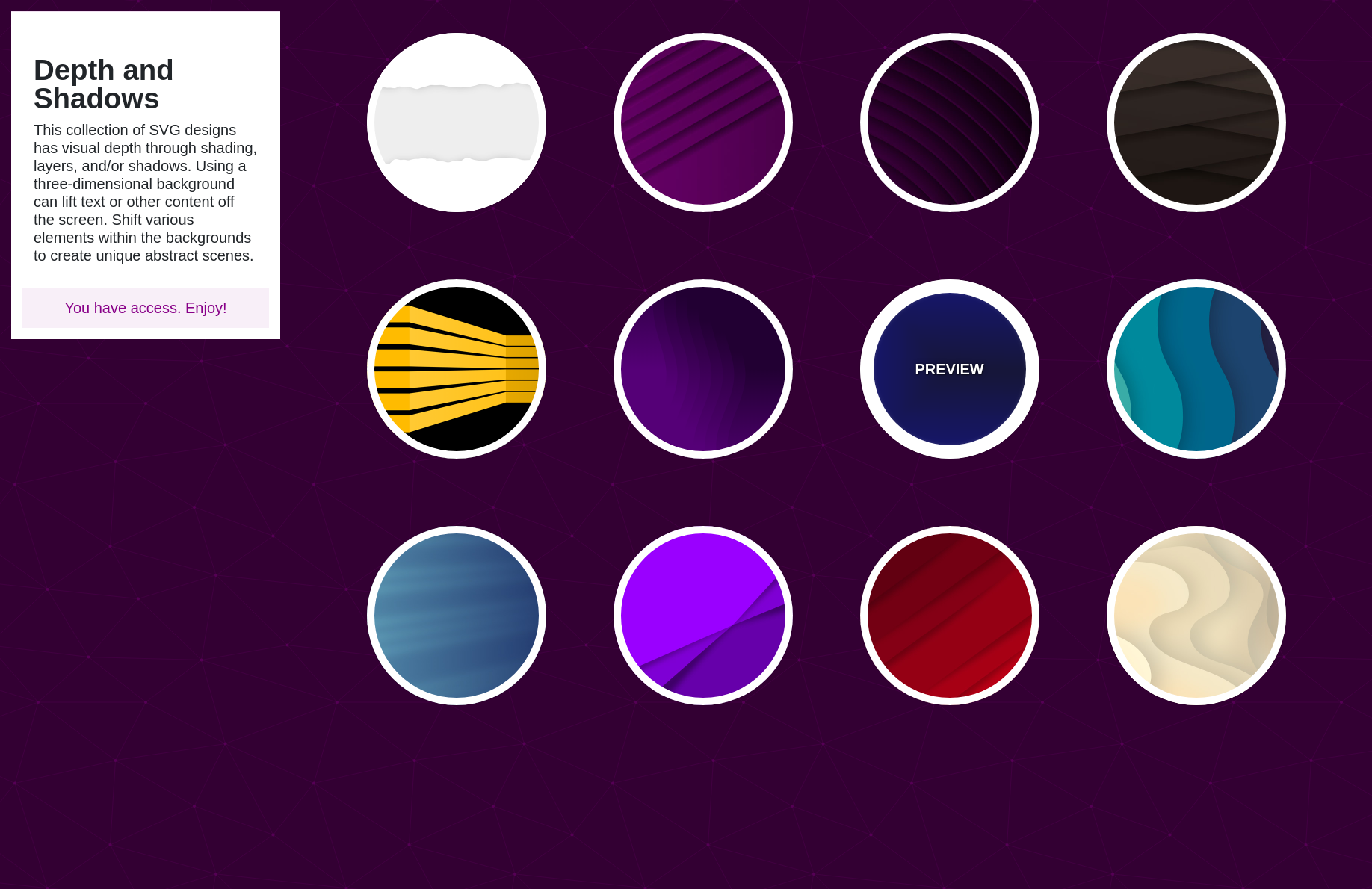
scroll to position [672, 0]
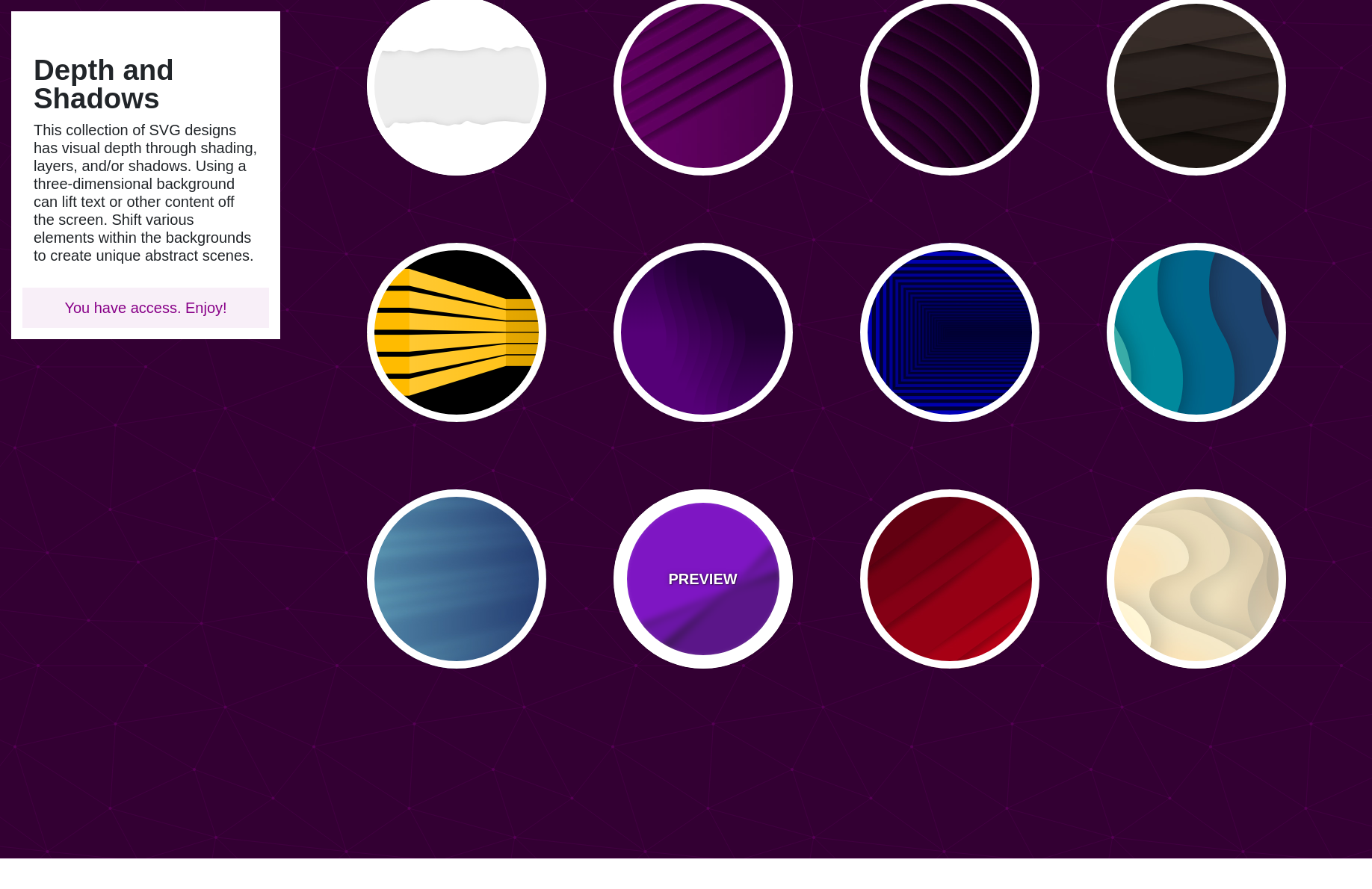
click at [689, 554] on div "PREVIEW" at bounding box center [703, 579] width 180 height 180
type input "#9900FF"
type input "#6600AA"
type input "0.5"
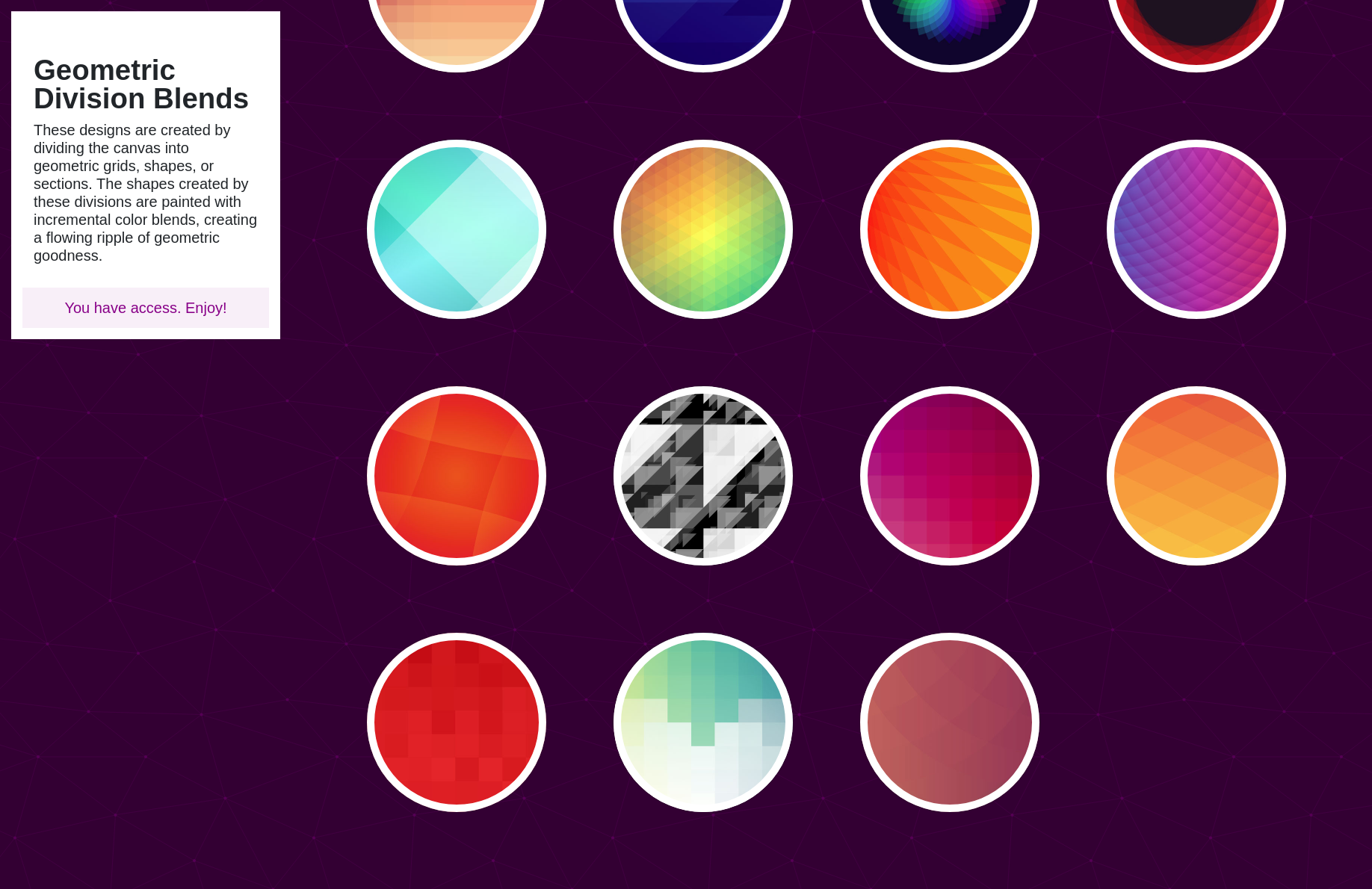
scroll to position [224, 0]
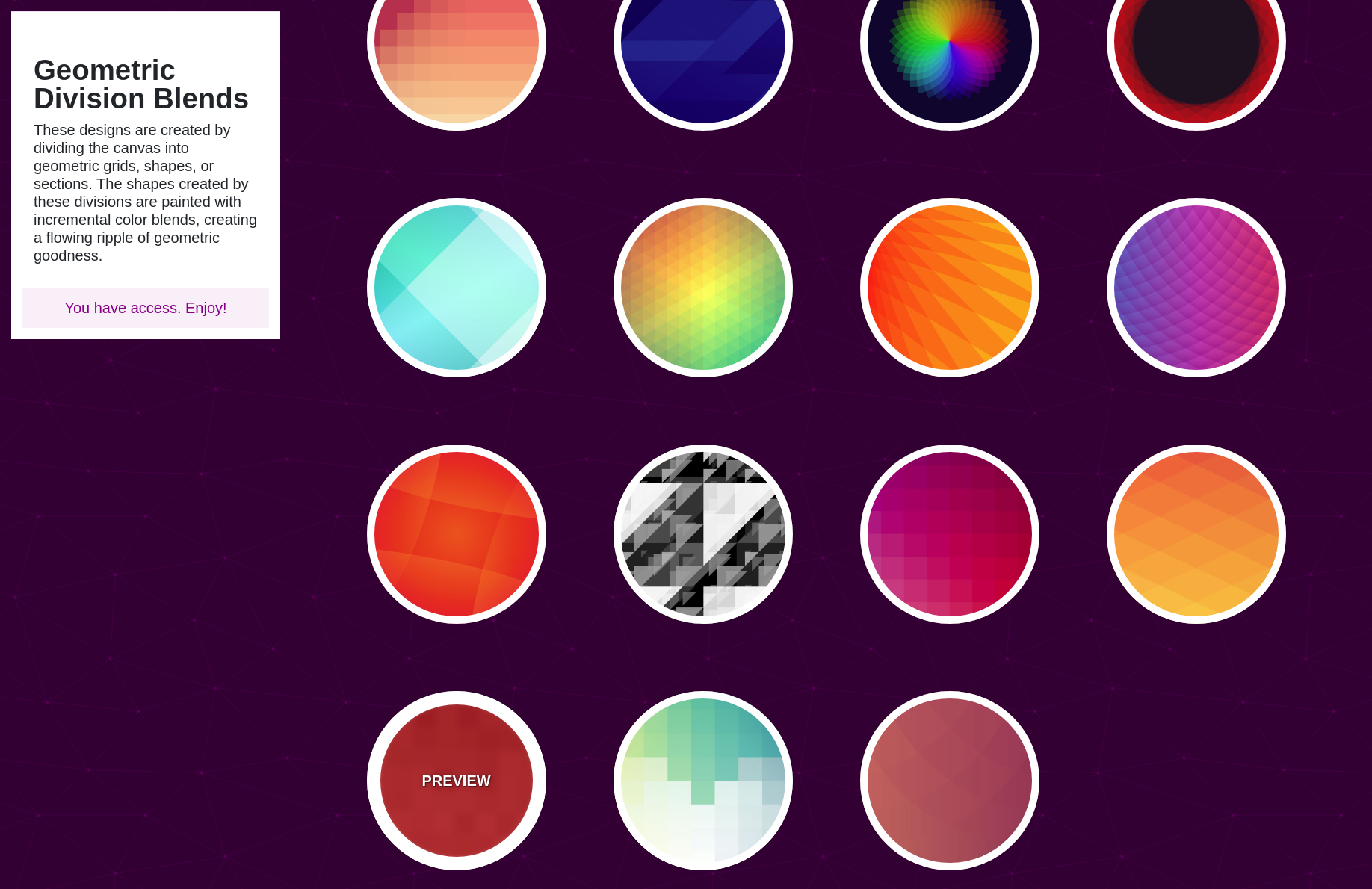
click at [467, 774] on p "PREVIEW" at bounding box center [456, 781] width 69 height 22
type input "#BB0000"
type input "#FF3333"
type input "0"
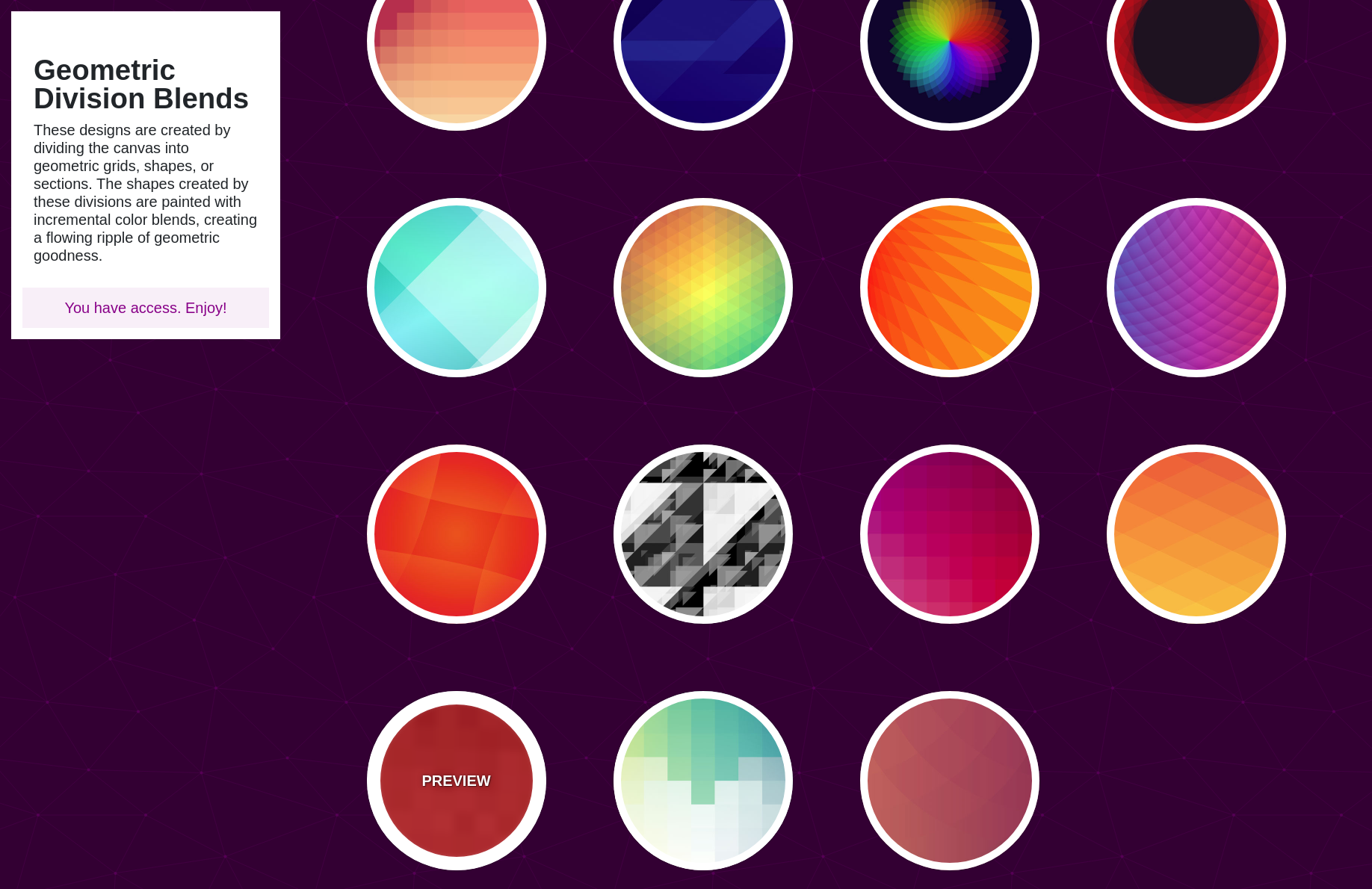
type input "100"
type input "0.5"
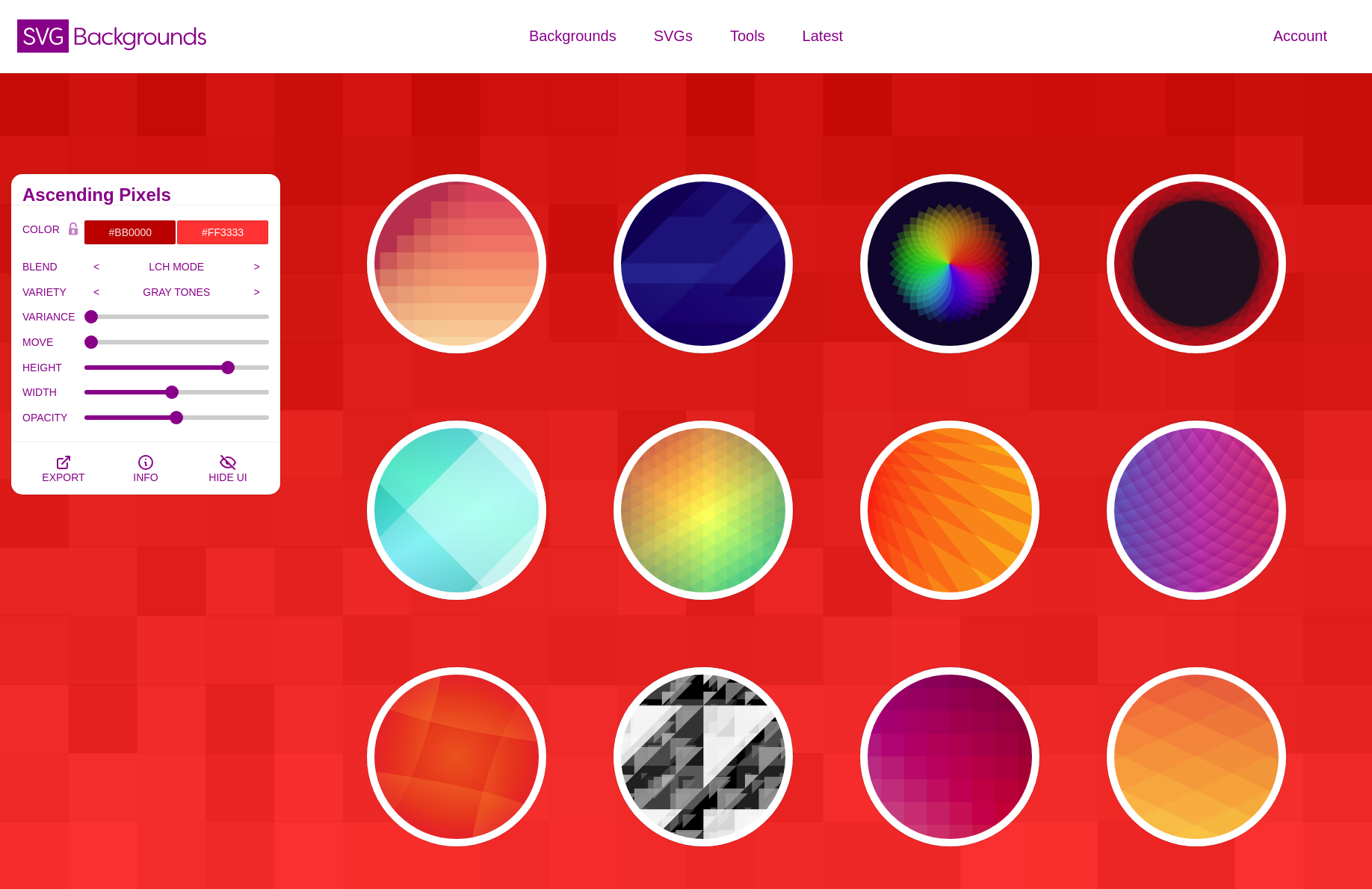
scroll to position [0, 0]
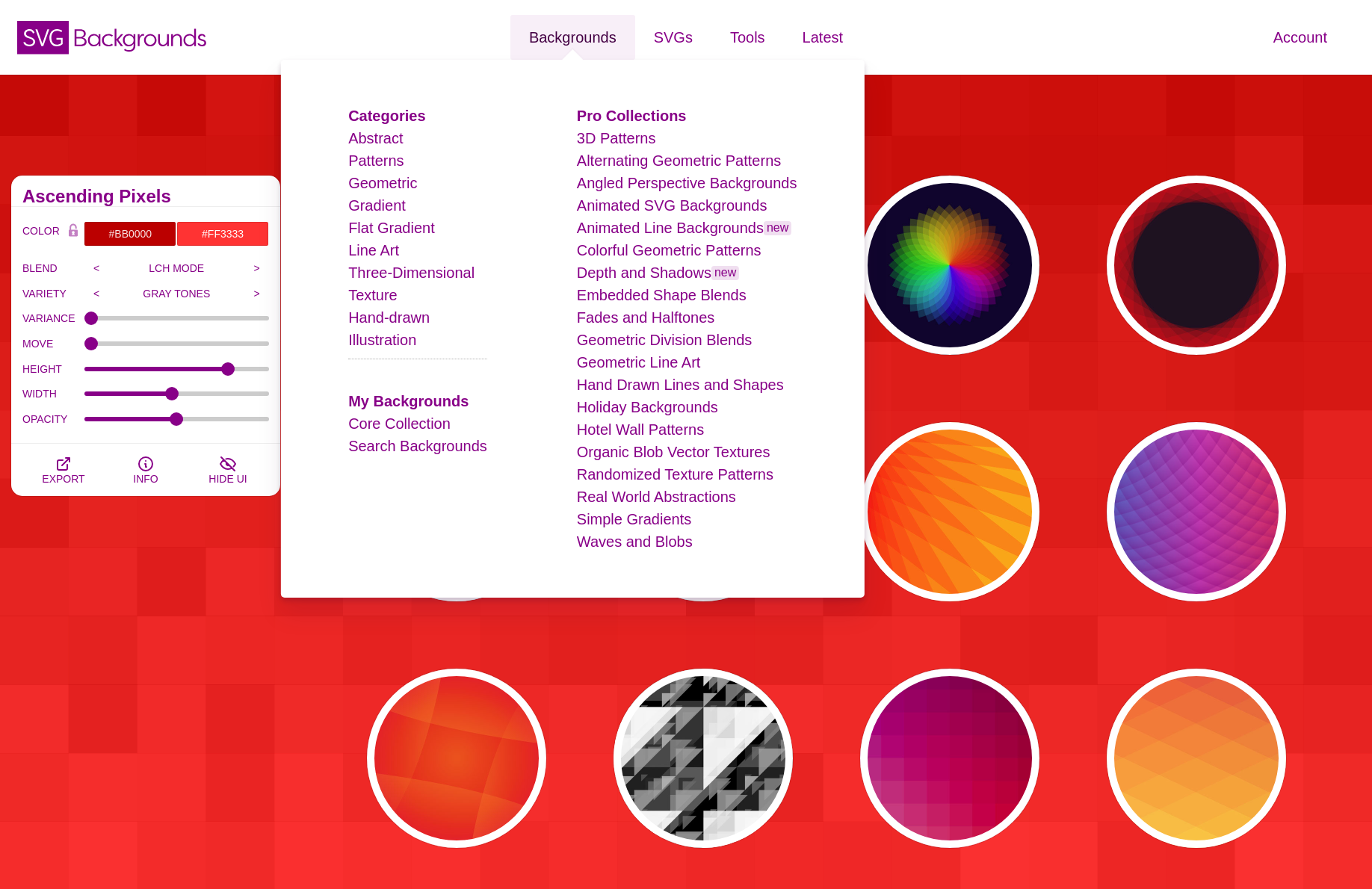
click at [605, 26] on link "Backgrounds" at bounding box center [573, 37] width 125 height 45
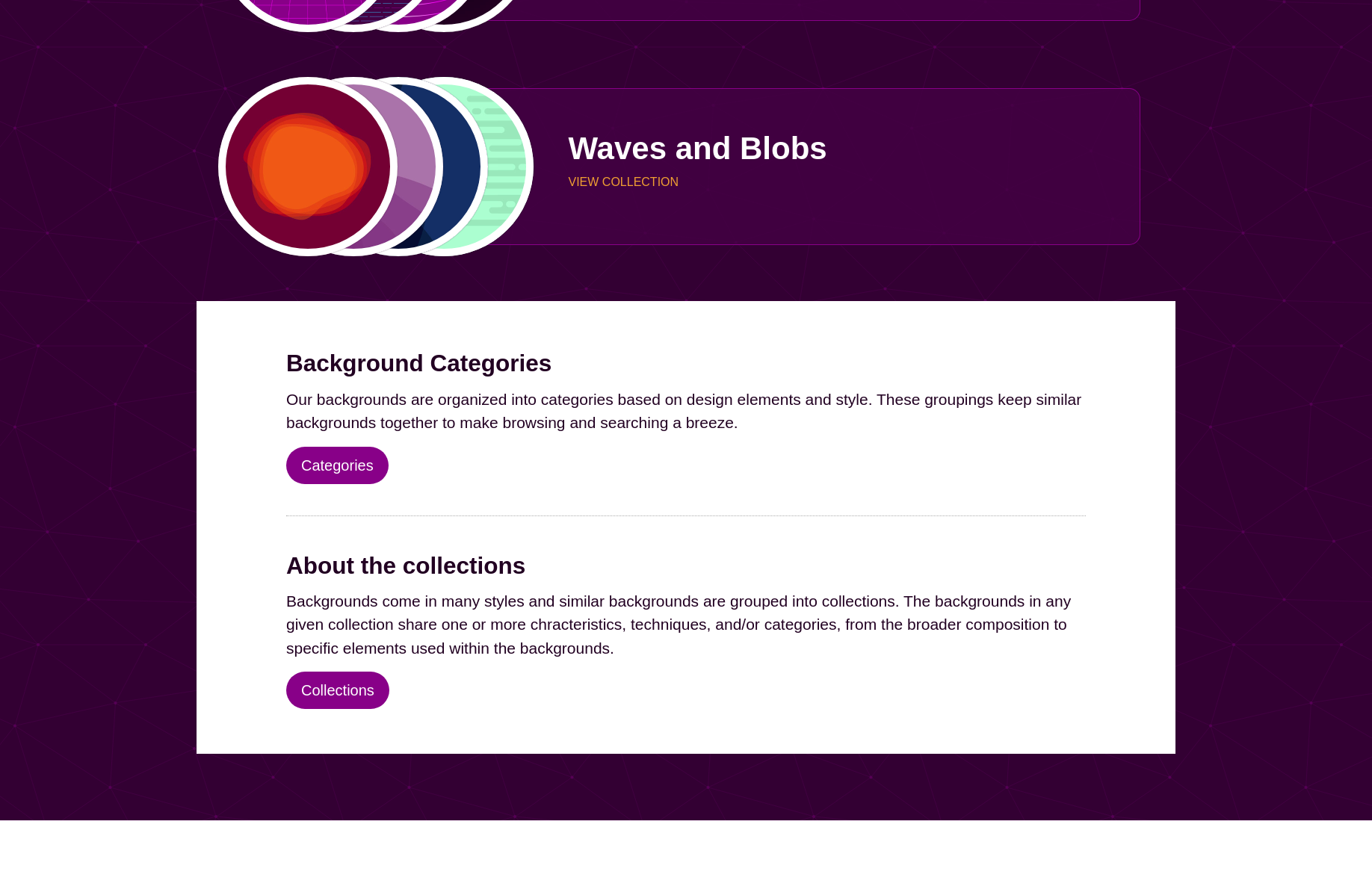
scroll to position [5081, 0]
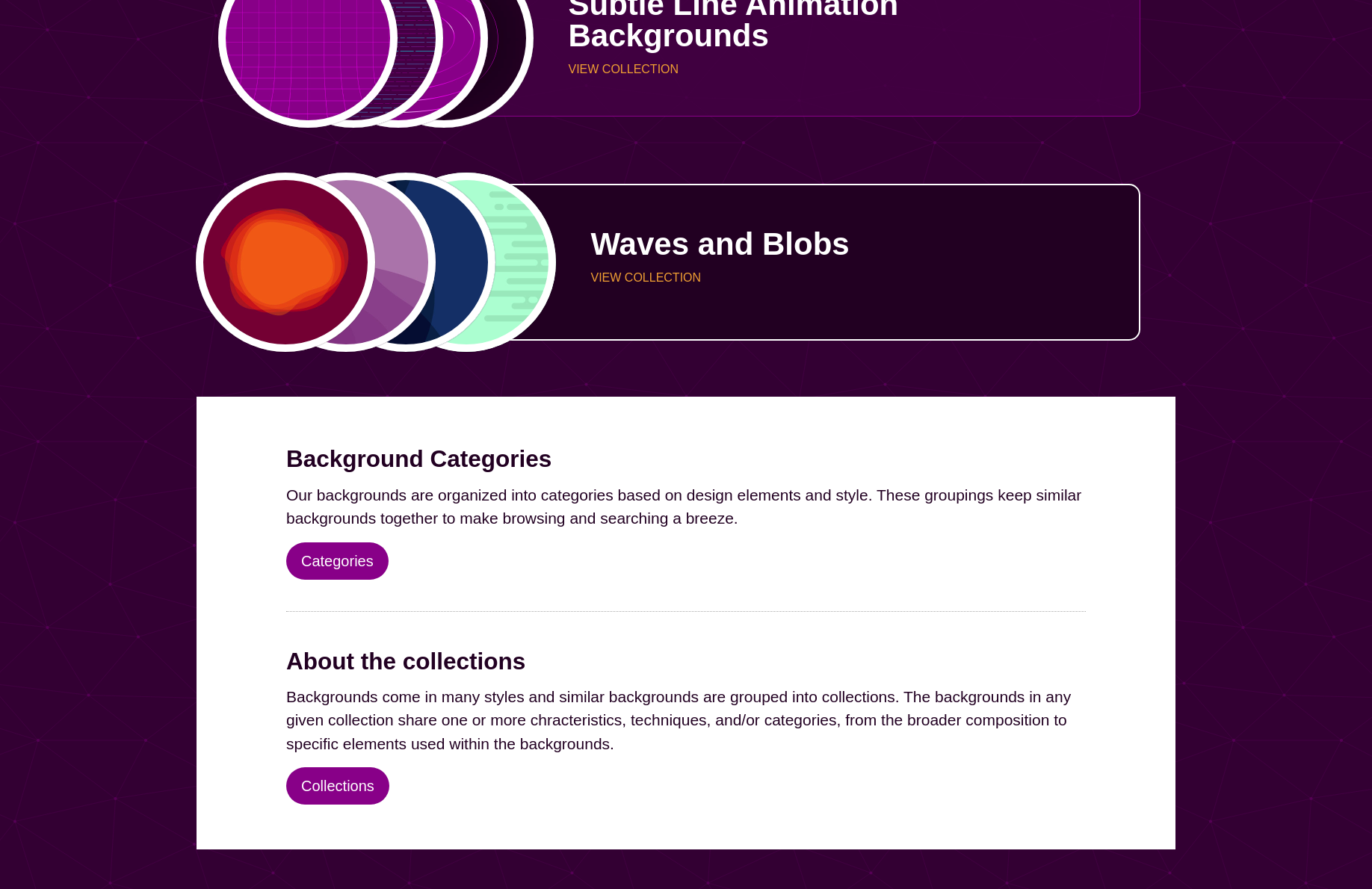
click at [354, 318] on div "PREVIEW PREVIEW PREVIEW PREVIEW" at bounding box center [377, 263] width 318 height 180
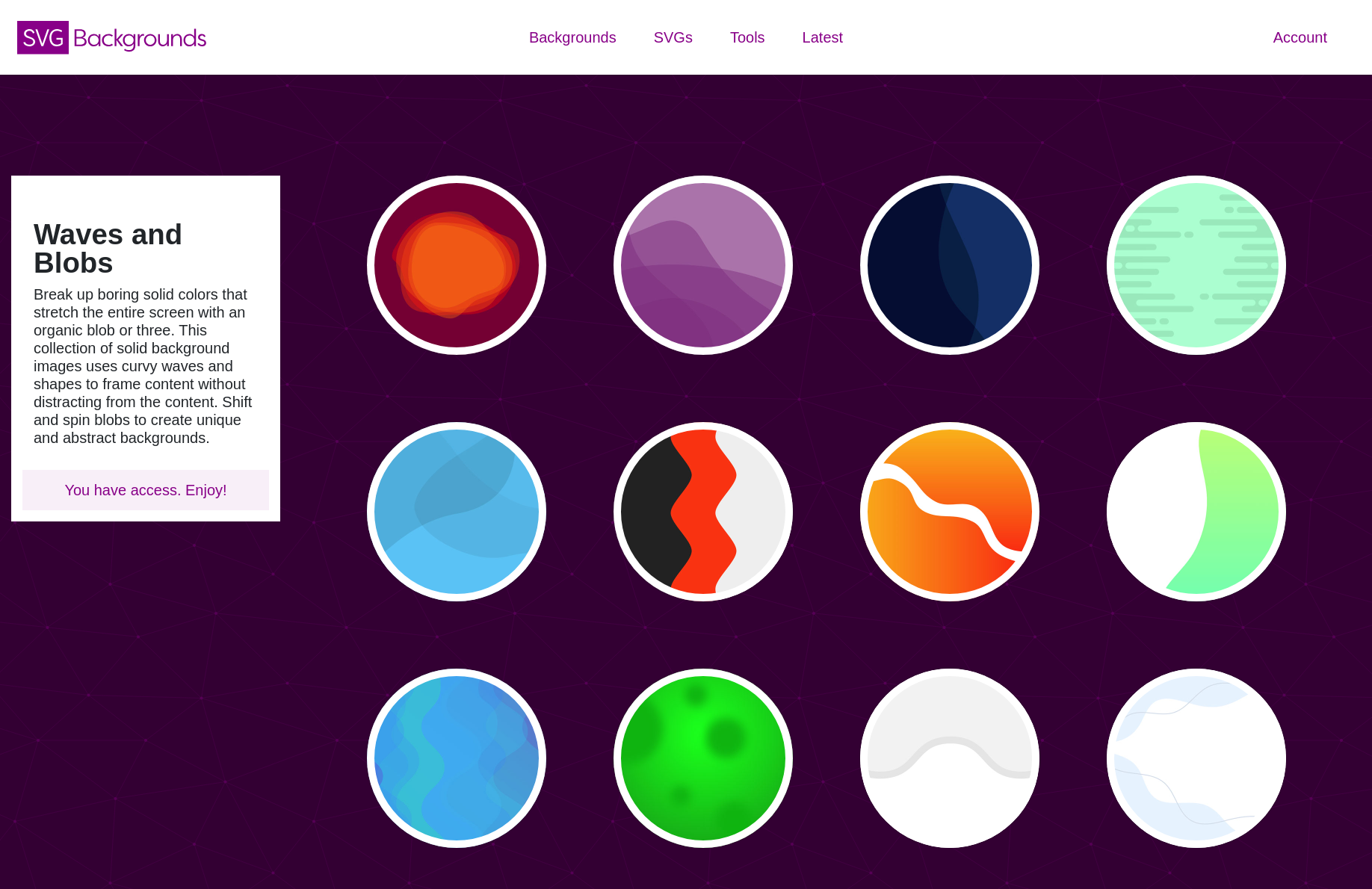
click at [322, 249] on div "PREVIEW PREVIEW PREVIEW PREVIEW PREVIEW PREVIEW PREVIEW PREVIEW PREVIEW PREVIEW…" at bounding box center [831, 635] width 1081 height 942
type input "#450057"
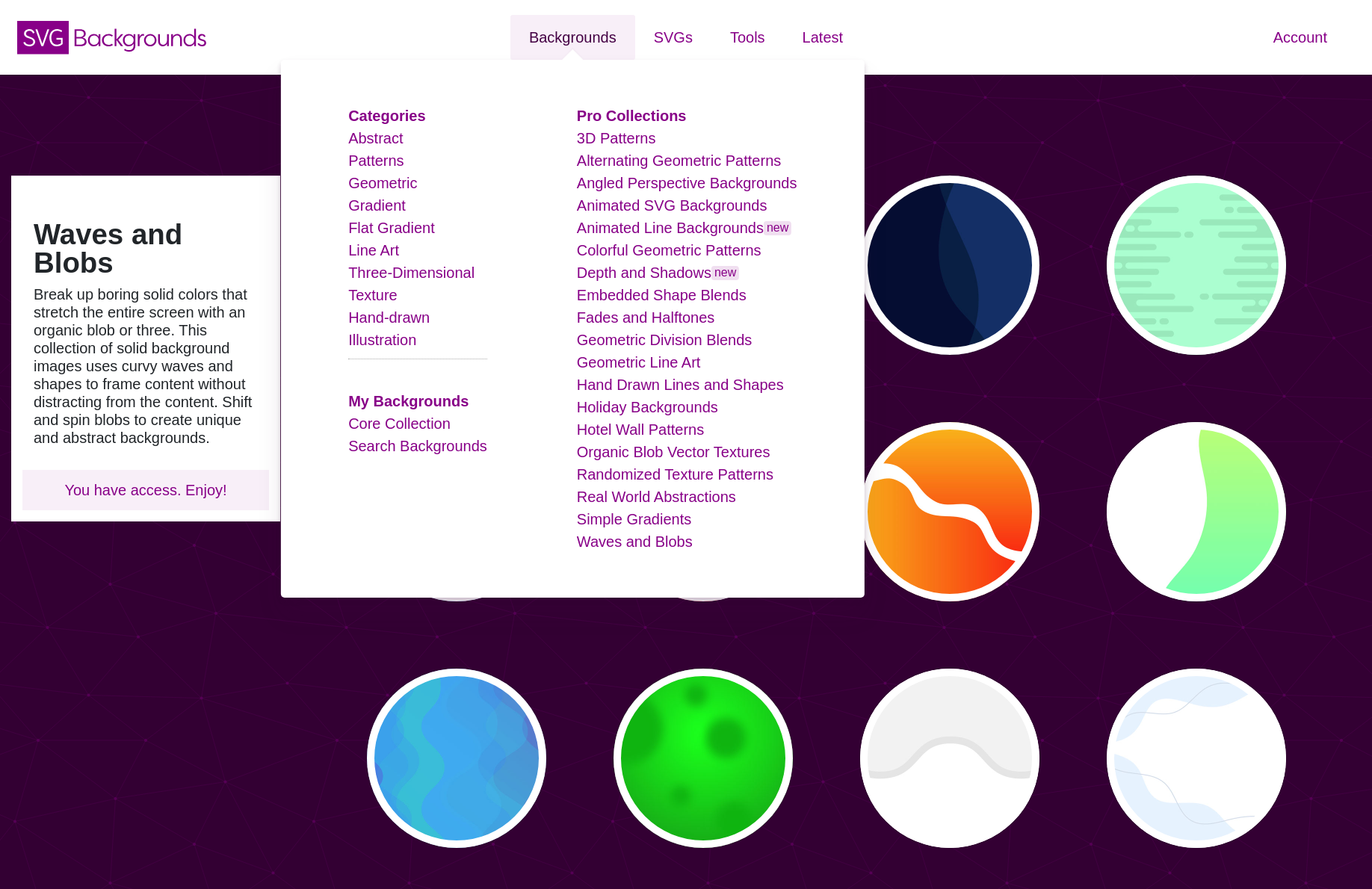
click at [610, 20] on link "Backgrounds" at bounding box center [573, 37] width 125 height 45
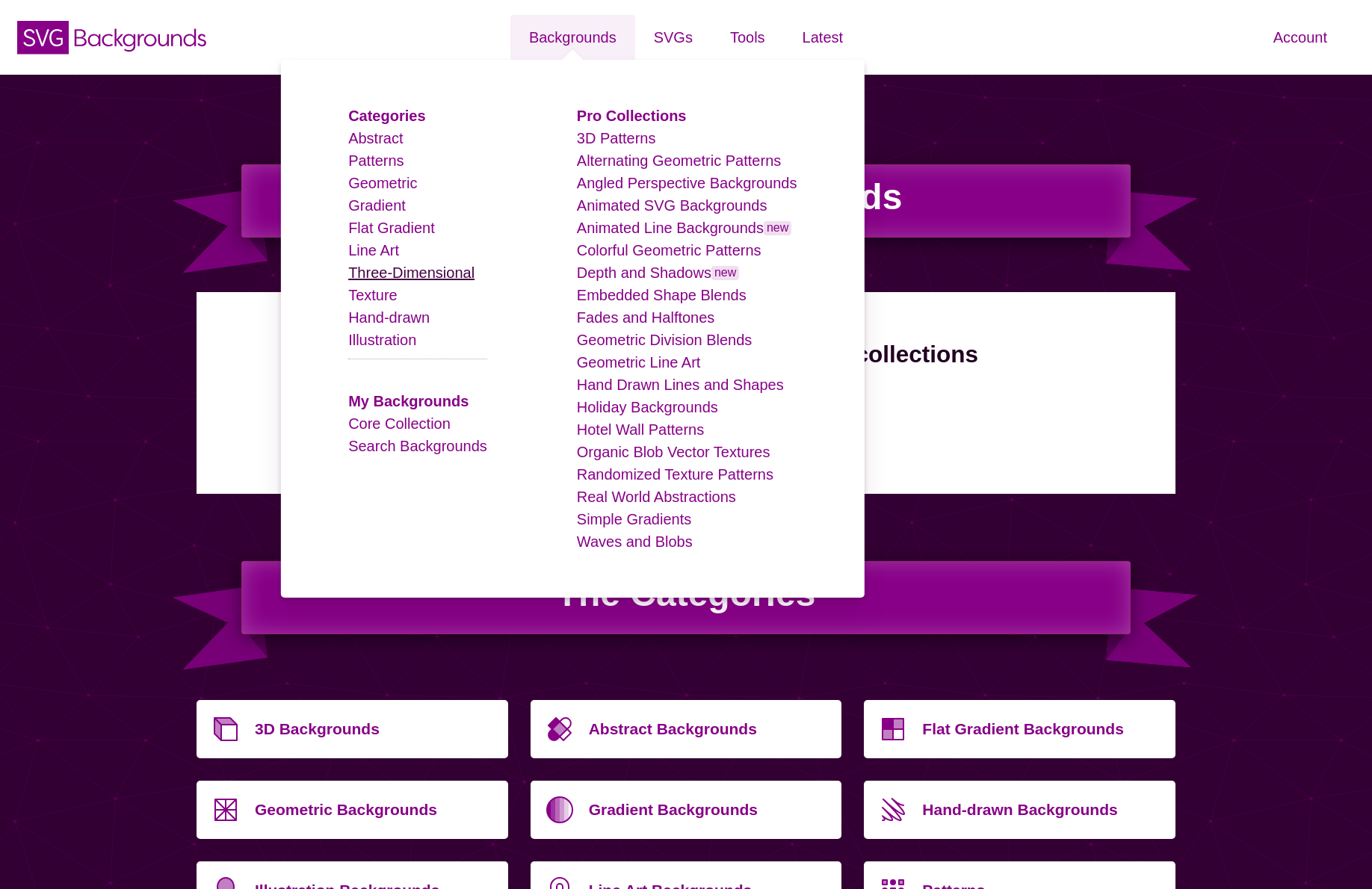
click at [445, 280] on link "Three-Dimensional" at bounding box center [411, 273] width 126 height 16
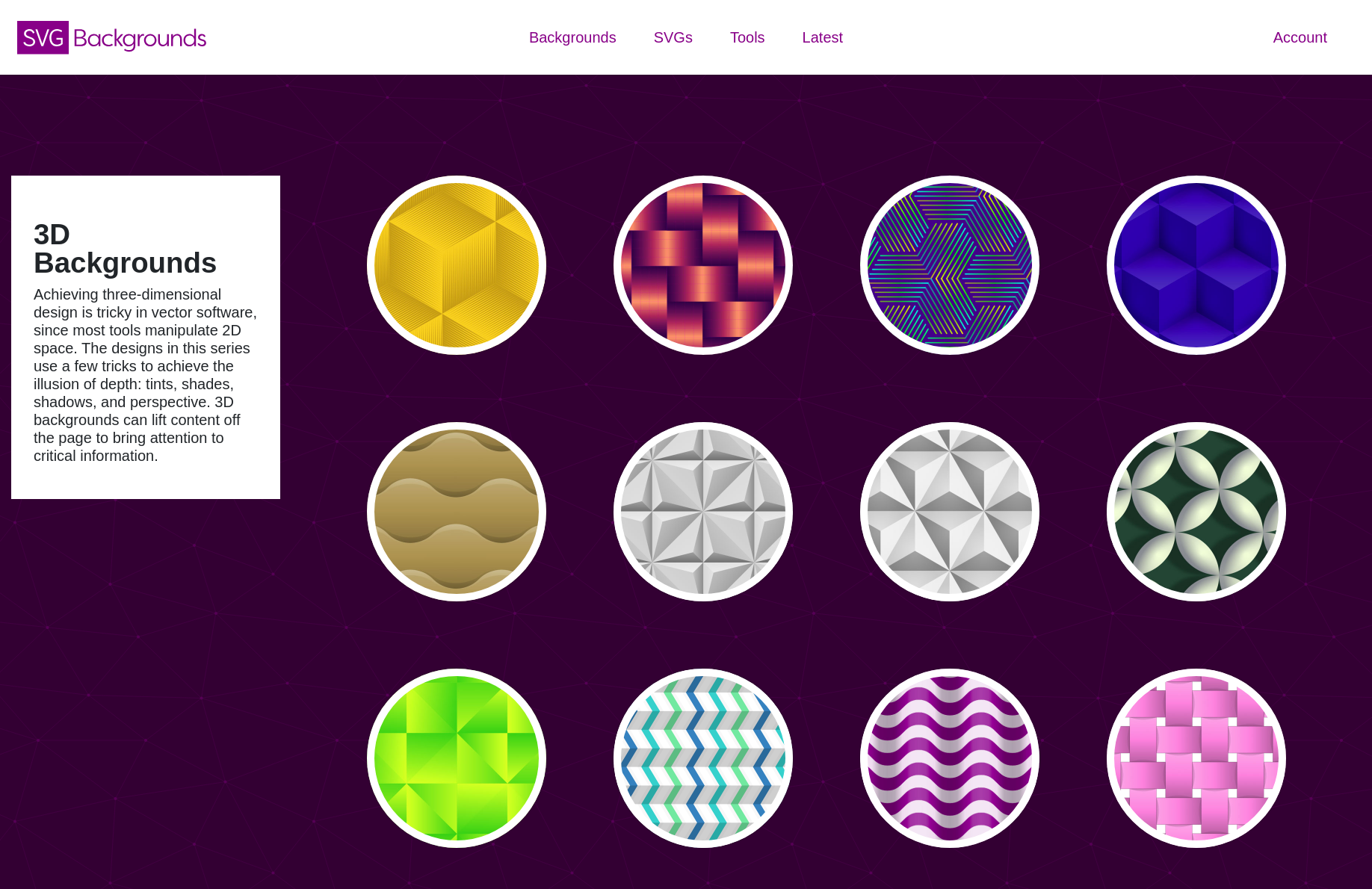
type input "#450057"
